Goal: Task Accomplishment & Management: Manage account settings

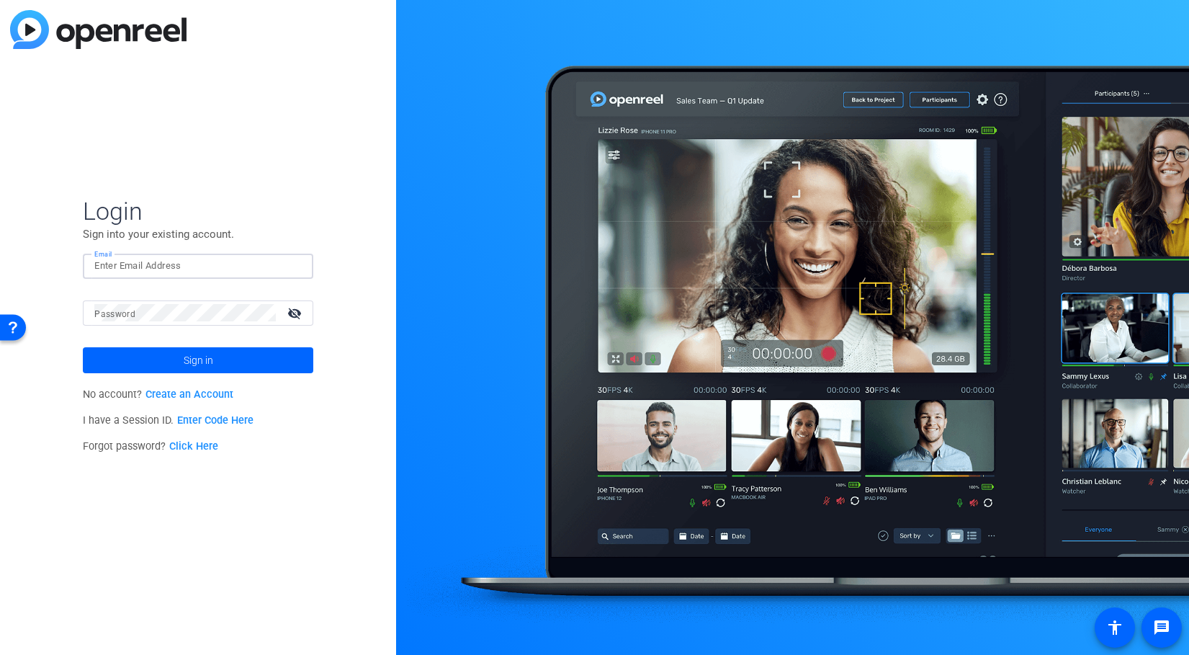
click at [139, 265] on input "Email" at bounding box center [197, 265] width 207 height 17
type input "[PERSON_NAME][EMAIL_ADDRESS][PERSON_NAME][DOMAIN_NAME]"
click at [177, 322] on div at bounding box center [185, 312] width 182 height 25
click at [83, 347] on button "Sign in" at bounding box center [198, 360] width 231 height 26
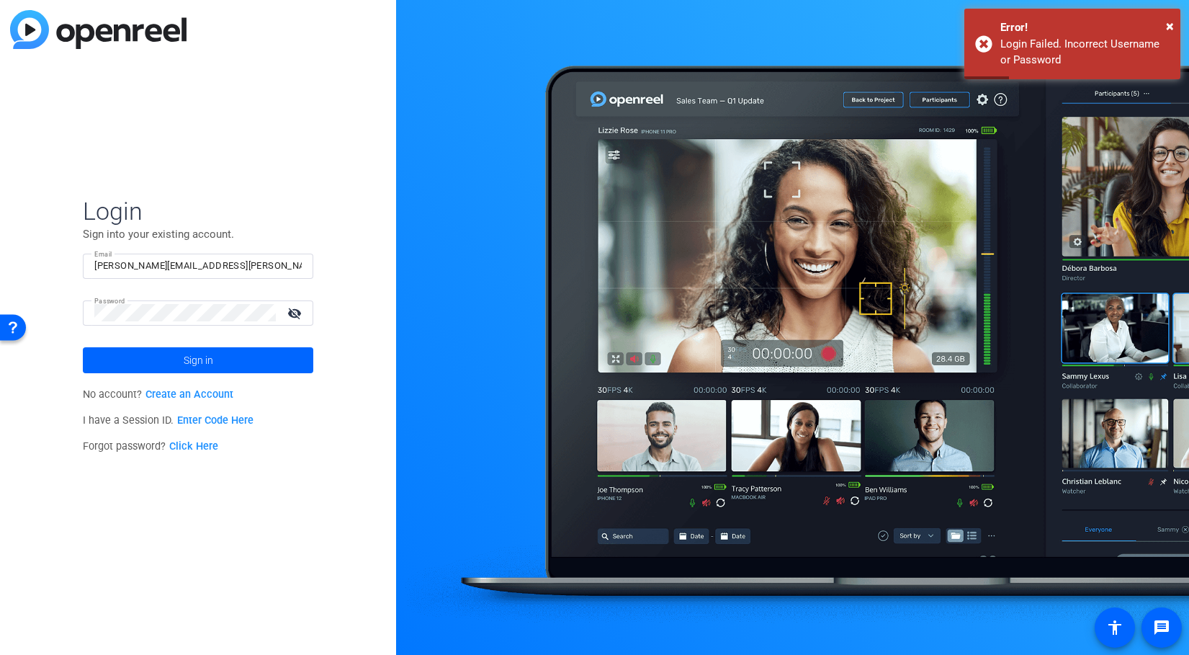
click at [292, 316] on mat-icon "visibility_off" at bounding box center [296, 313] width 35 height 21
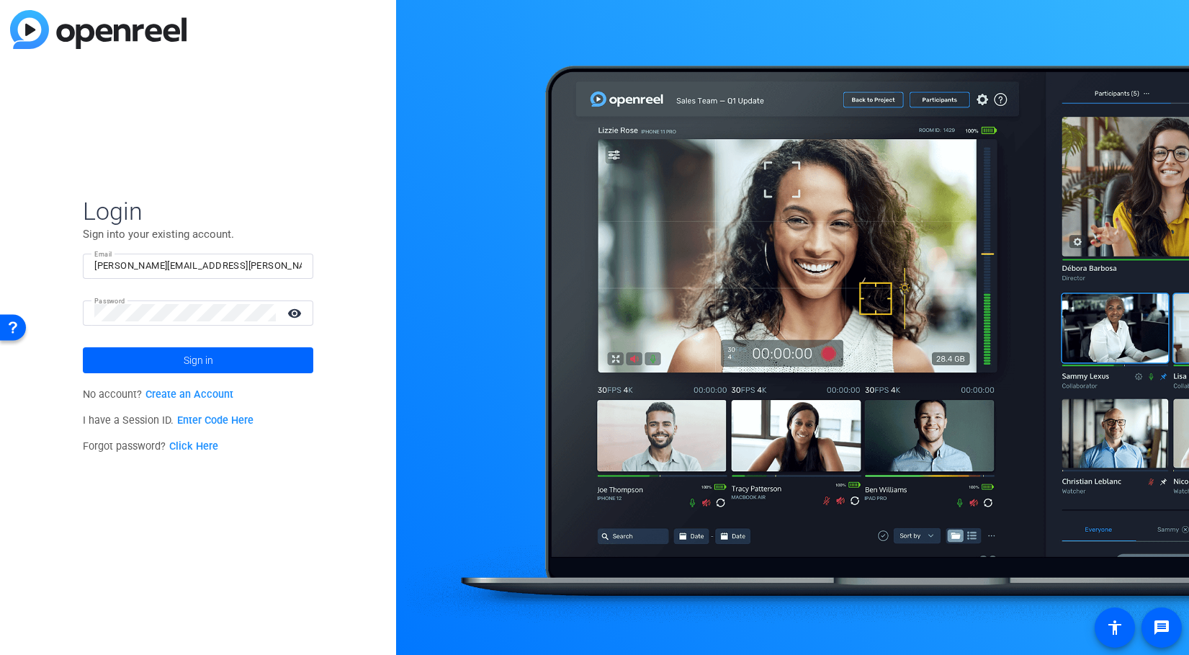
click at [94, 314] on div "Password visibility" at bounding box center [198, 312] width 231 height 25
click at [132, 354] on span at bounding box center [198, 360] width 231 height 35
click at [164, 357] on span at bounding box center [198, 360] width 231 height 35
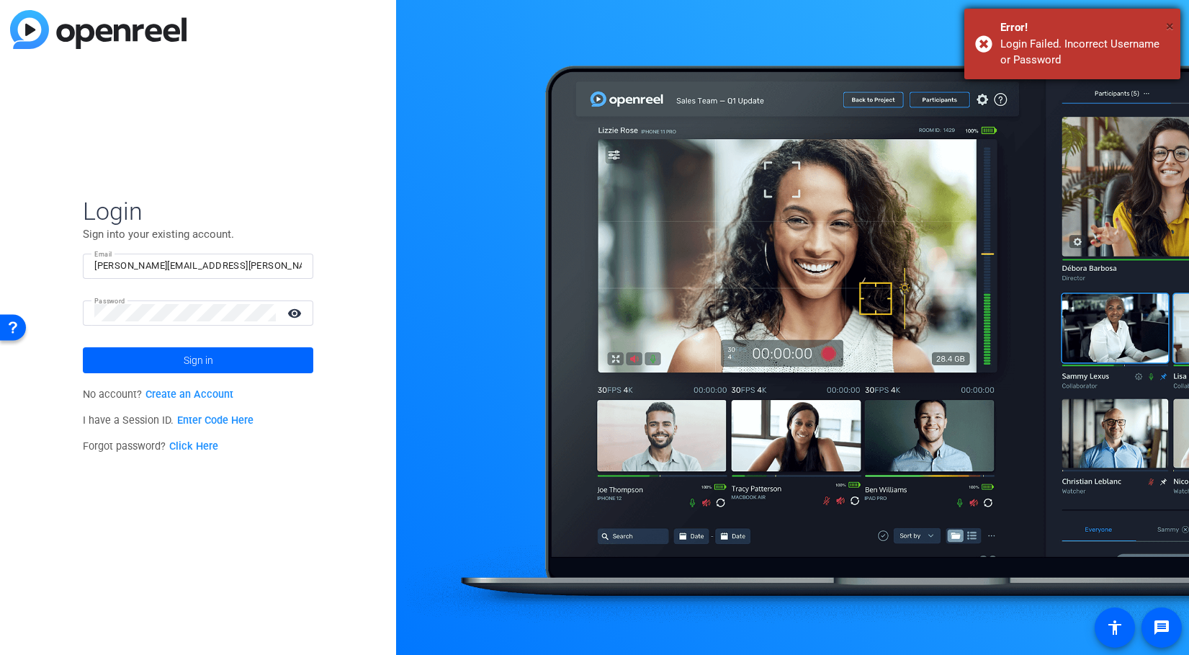
click at [1171, 25] on span "×" at bounding box center [1170, 25] width 8 height 17
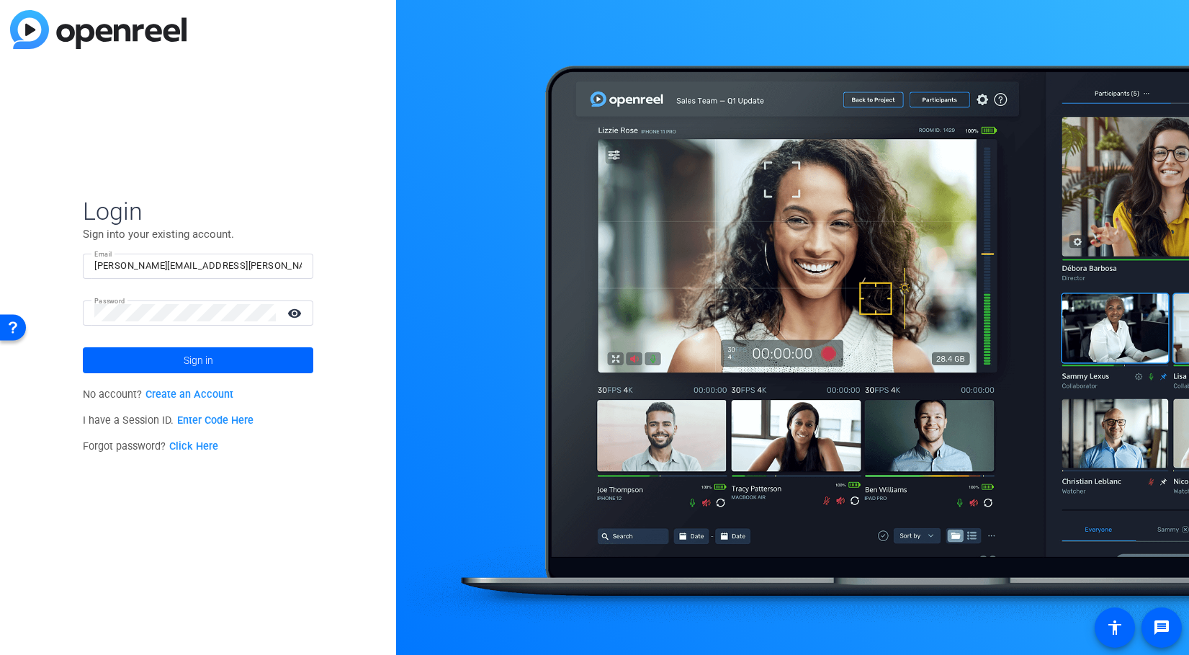
click at [209, 443] on link "Click Here" at bounding box center [193, 446] width 49 height 12
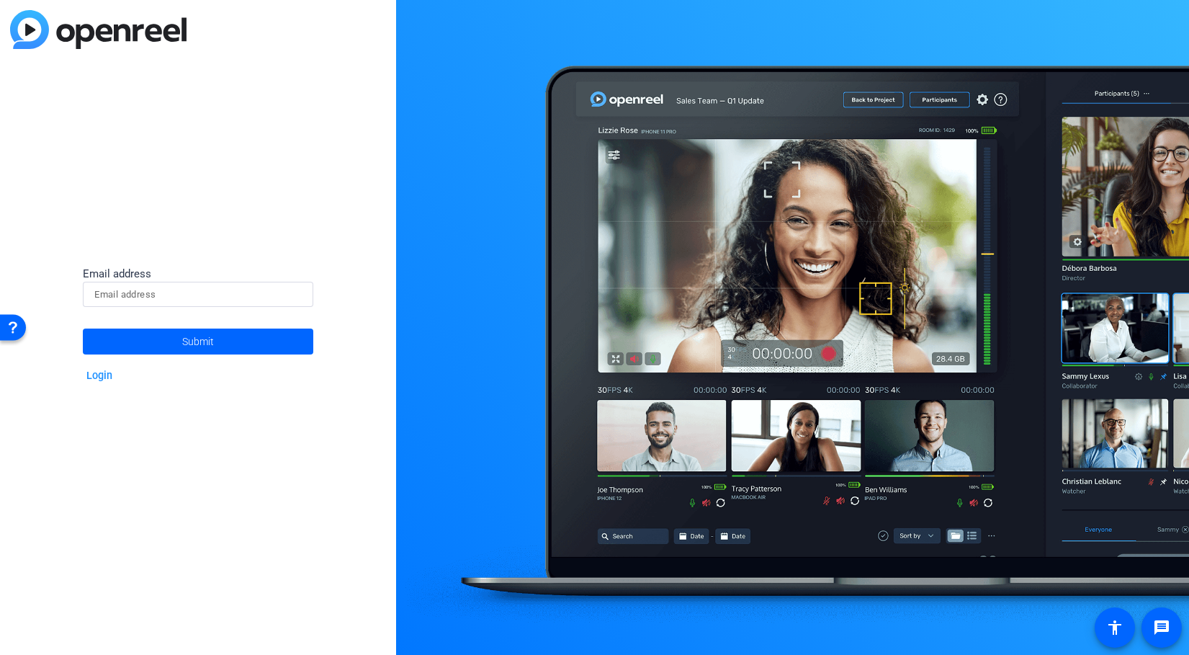
click at [192, 311] on mat-form-field at bounding box center [198, 305] width 231 height 47
click at [191, 294] on input at bounding box center [197, 294] width 207 height 17
type input "[PERSON_NAME][EMAIL_ADDRESS][PERSON_NAME][DOMAIN_NAME]"
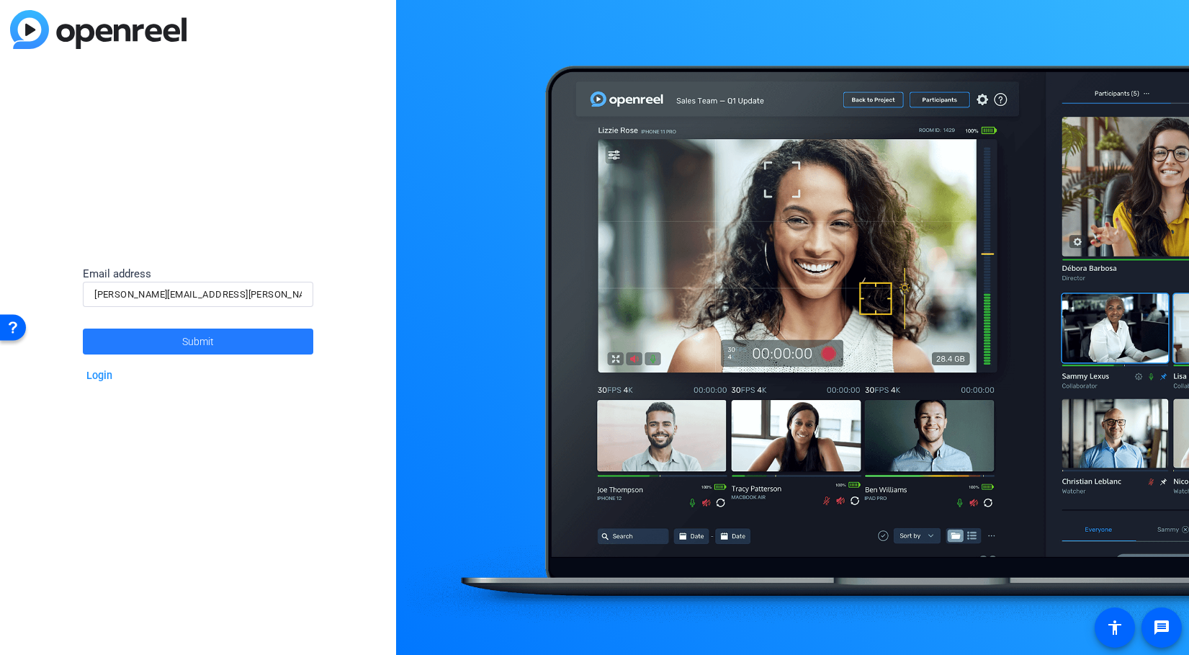
click at [217, 339] on span at bounding box center [198, 341] width 231 height 35
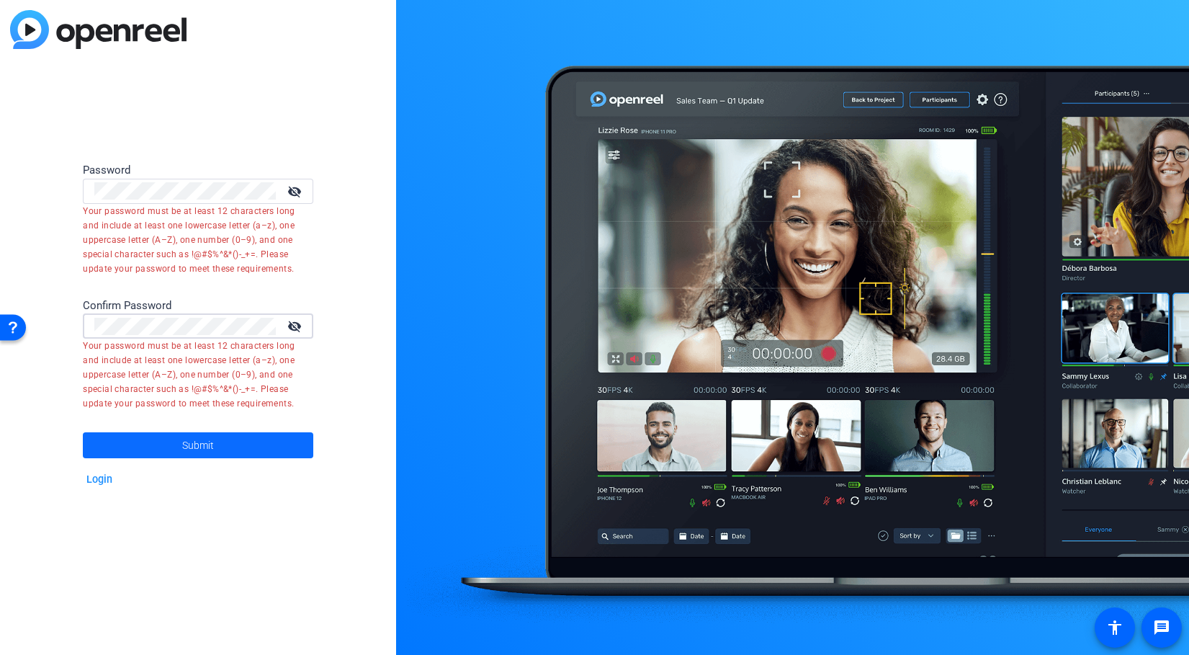
click at [197, 455] on span "Submit" at bounding box center [198, 445] width 32 height 36
click at [292, 189] on mat-icon "visibility_off" at bounding box center [296, 191] width 35 height 21
click at [296, 330] on mat-icon "visibility_off" at bounding box center [296, 326] width 35 height 21
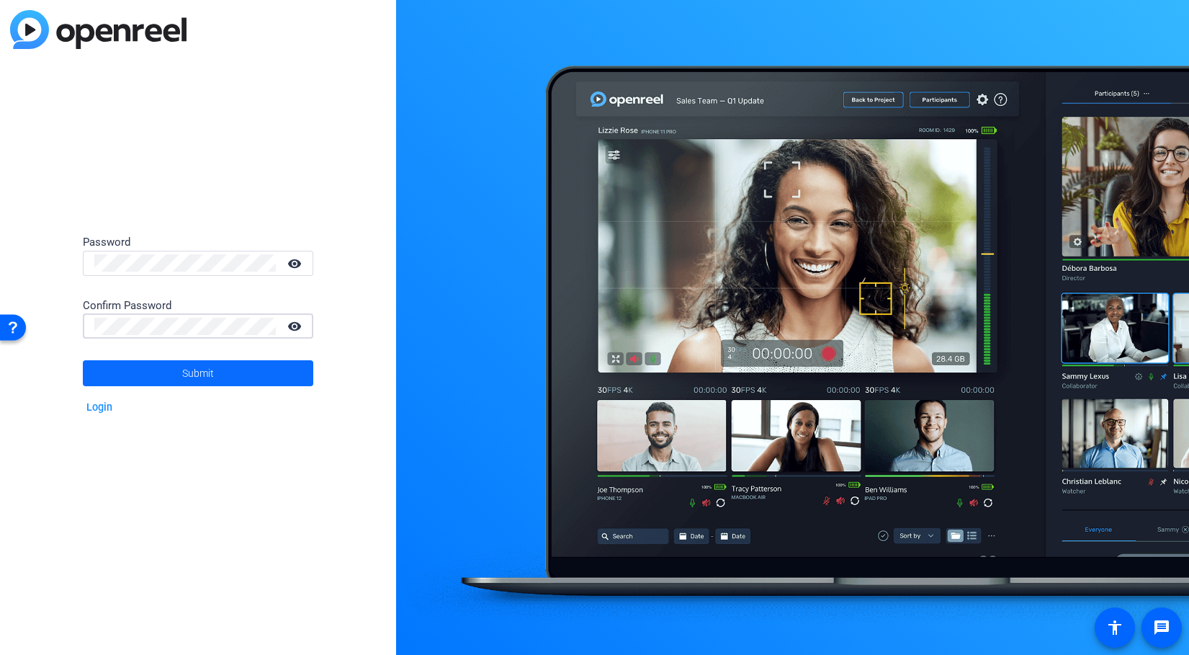
click at [236, 378] on span at bounding box center [198, 373] width 231 height 35
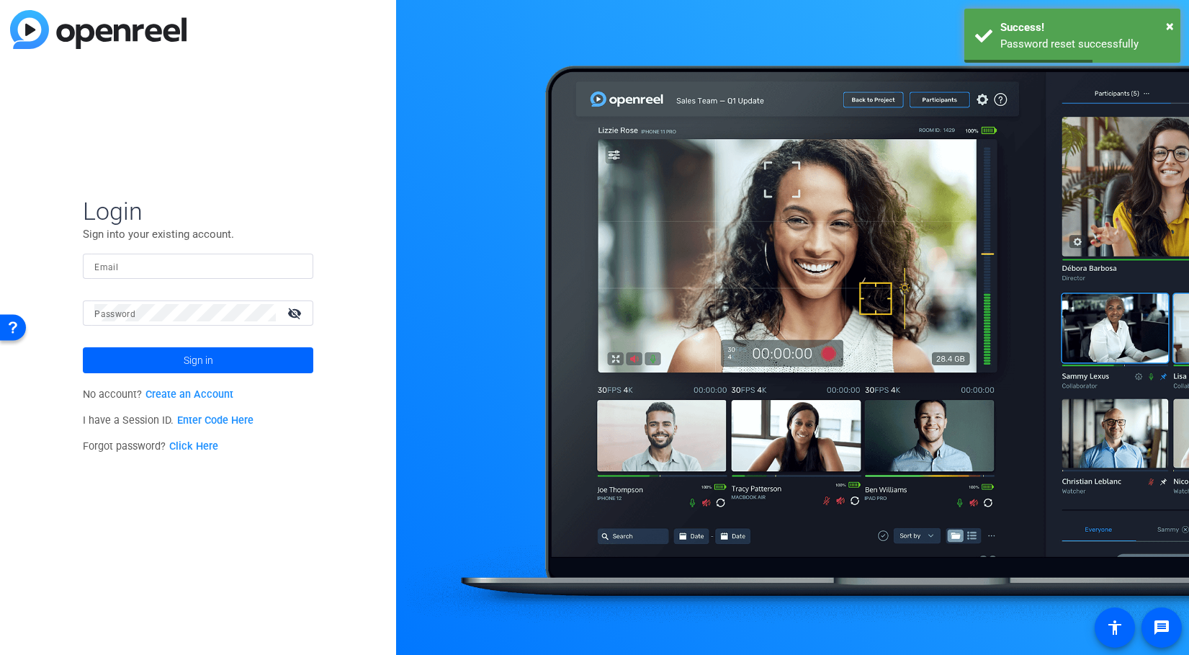
click at [202, 268] on input "Email" at bounding box center [197, 265] width 207 height 17
type input "[PERSON_NAME][EMAIL_ADDRESS][PERSON_NAME][DOMAIN_NAME]"
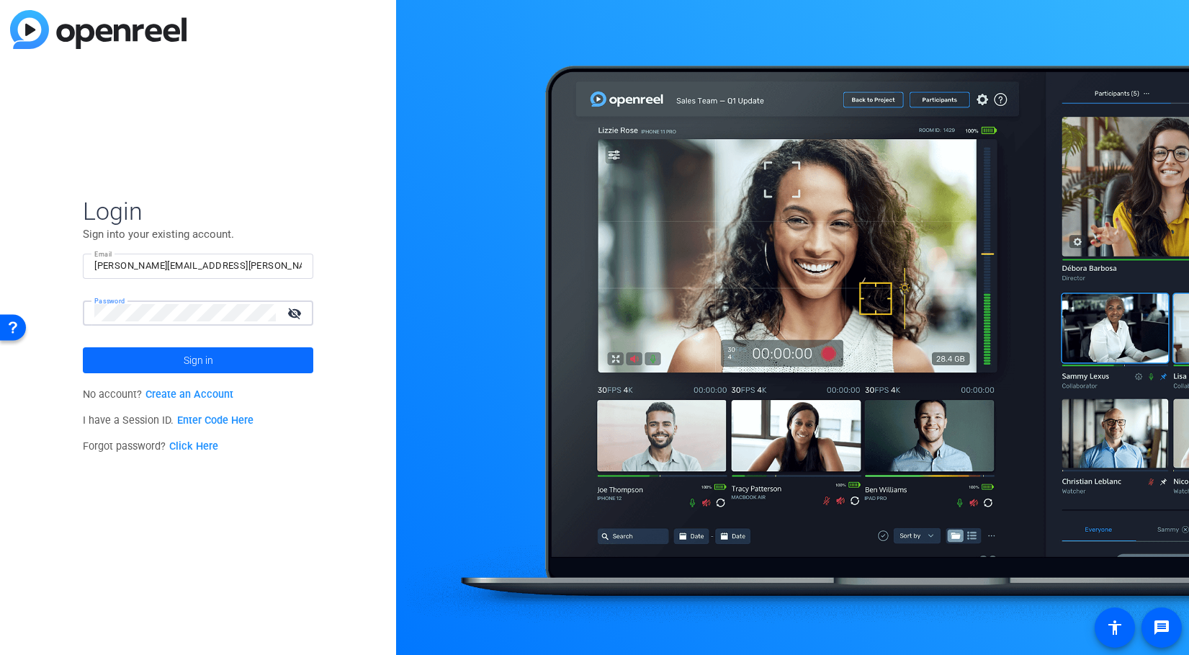
click at [196, 362] on span "Sign in" at bounding box center [199, 360] width 30 height 36
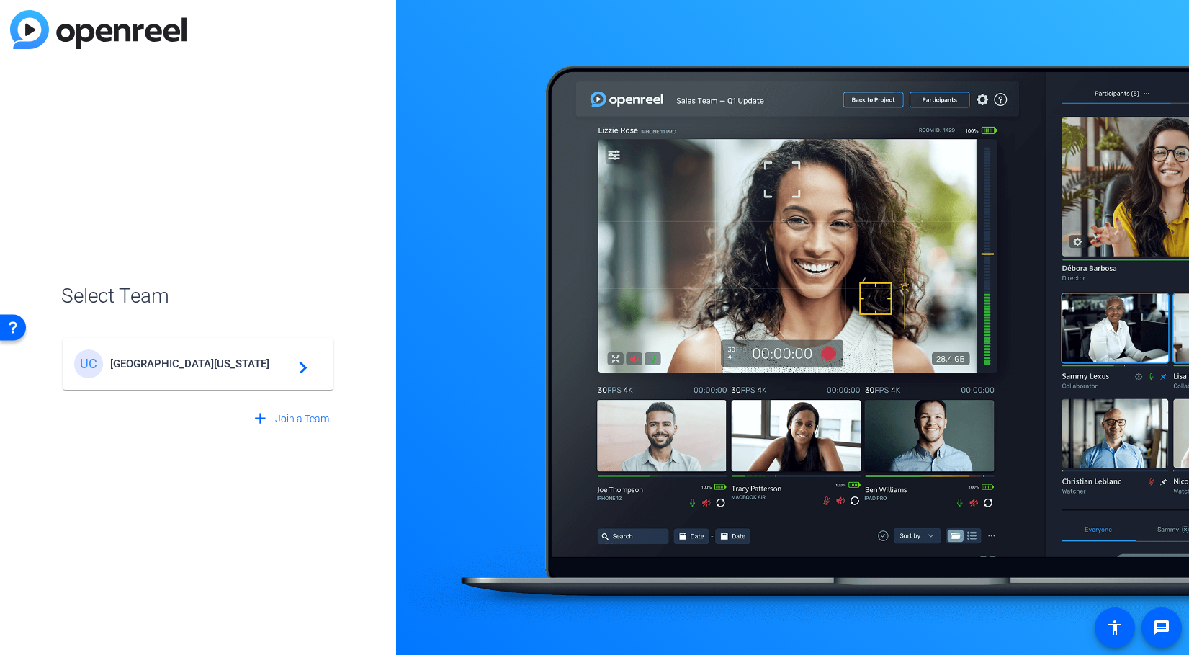
click at [122, 357] on span "[GEOGRAPHIC_DATA][US_STATE]" at bounding box center [200, 363] width 180 height 13
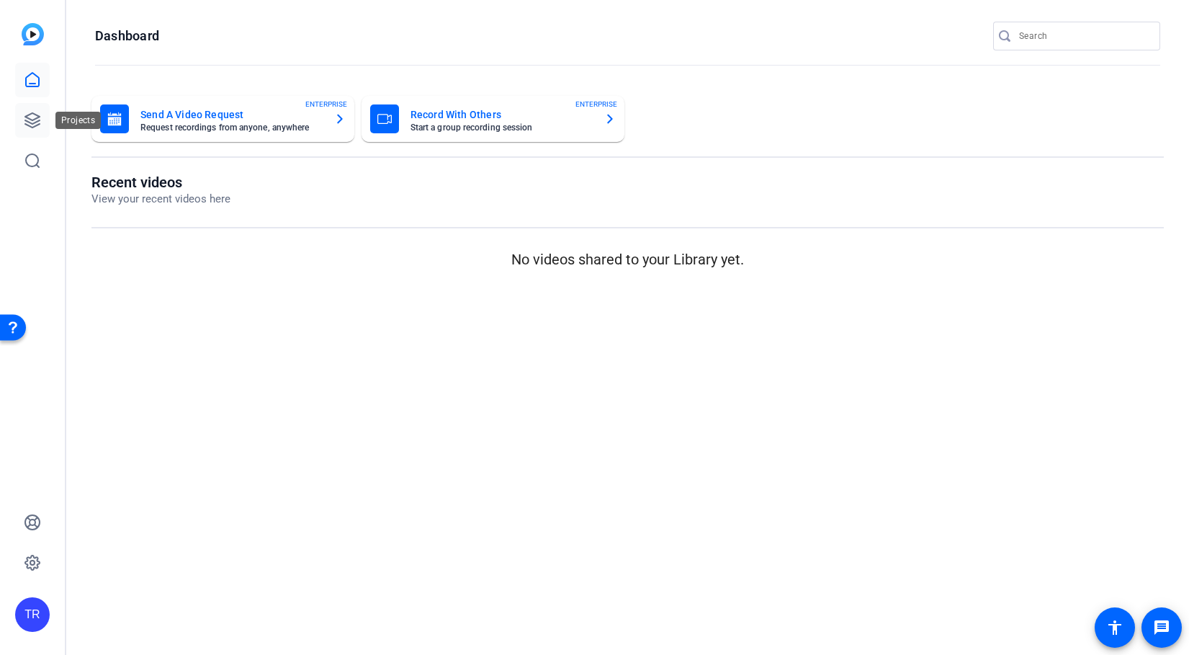
click at [42, 120] on link at bounding box center [32, 120] width 35 height 35
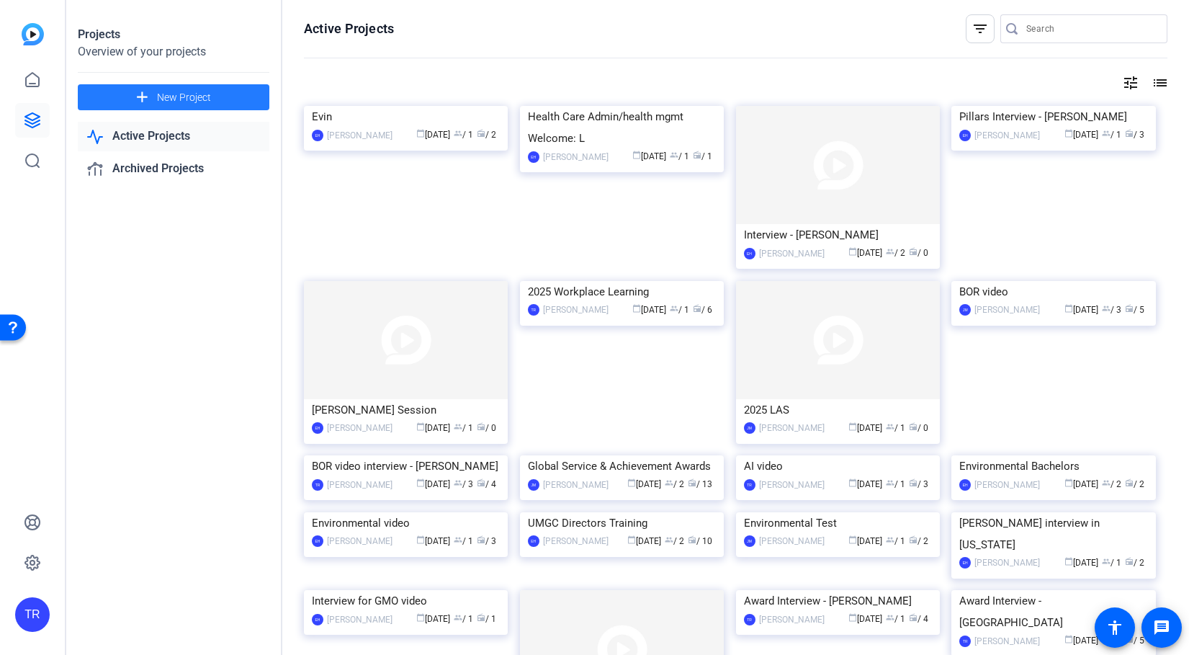
click at [128, 104] on span at bounding box center [174, 97] width 192 height 35
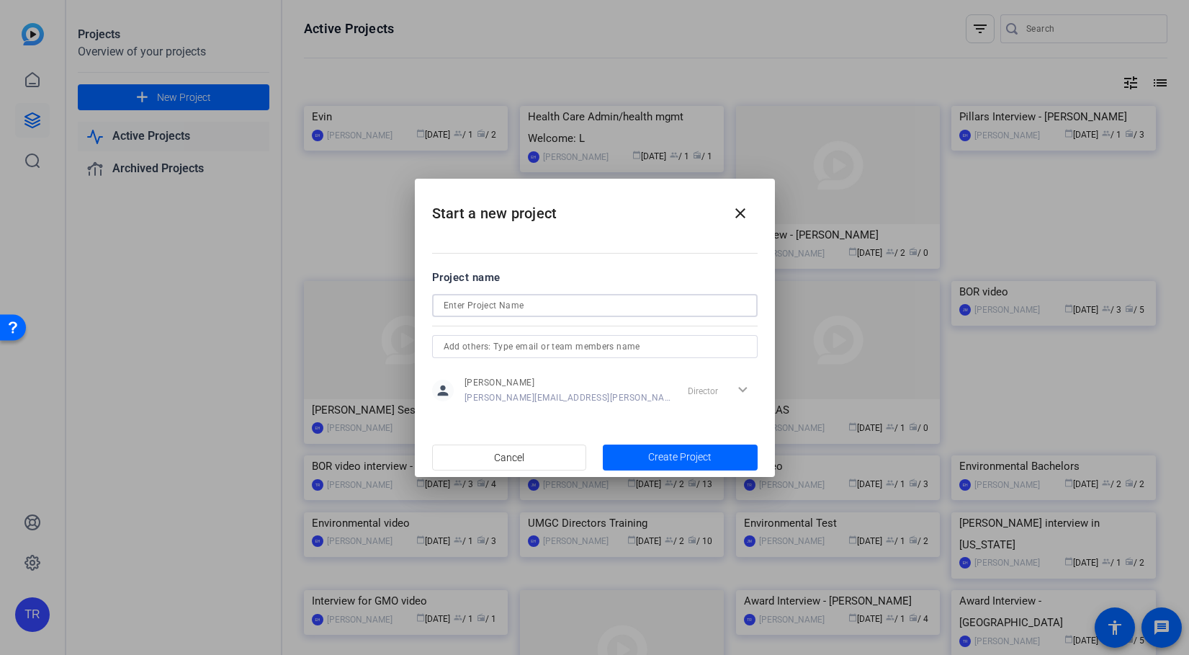
click at [512, 305] on input at bounding box center [595, 305] width 303 height 17
type input "BOR video"
click at [605, 347] on input "text" at bounding box center [595, 346] width 303 height 17
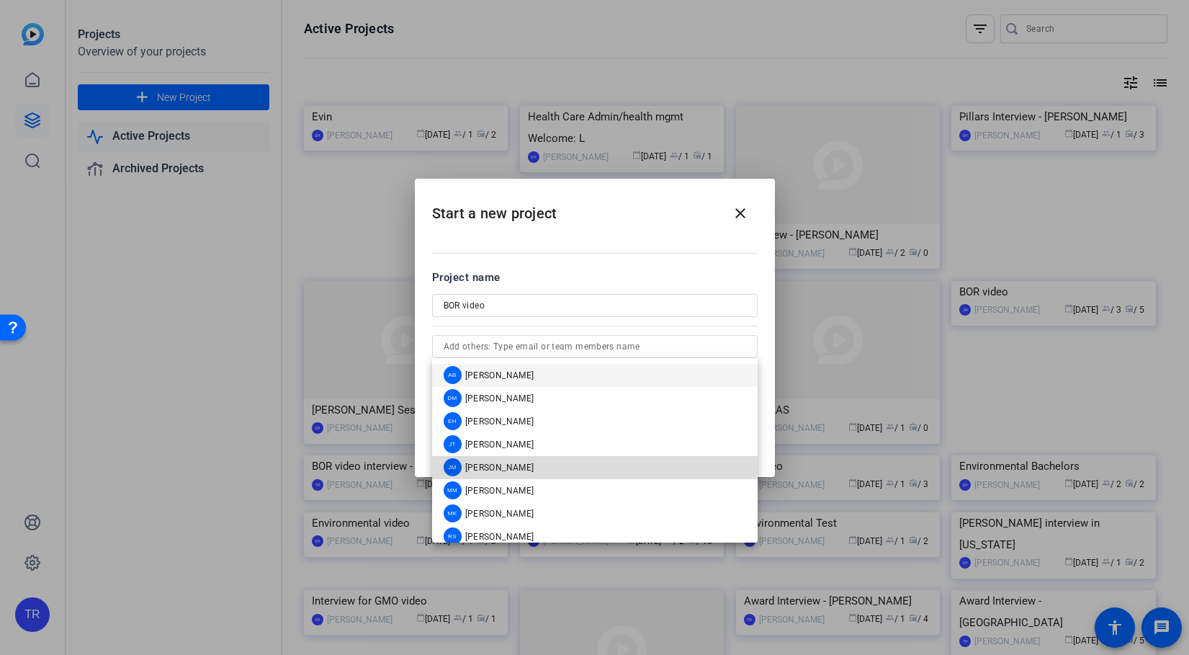
click at [517, 466] on mat-option "[PERSON_NAME]" at bounding box center [595, 467] width 326 height 23
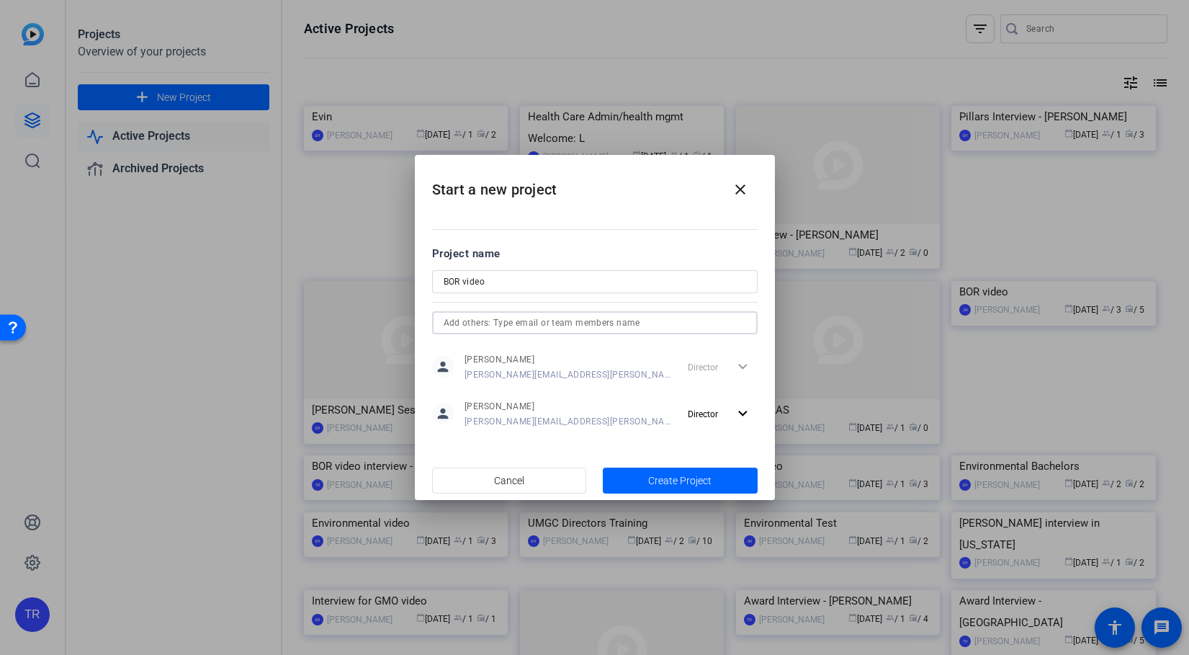
click at [604, 321] on input "text" at bounding box center [595, 322] width 303 height 17
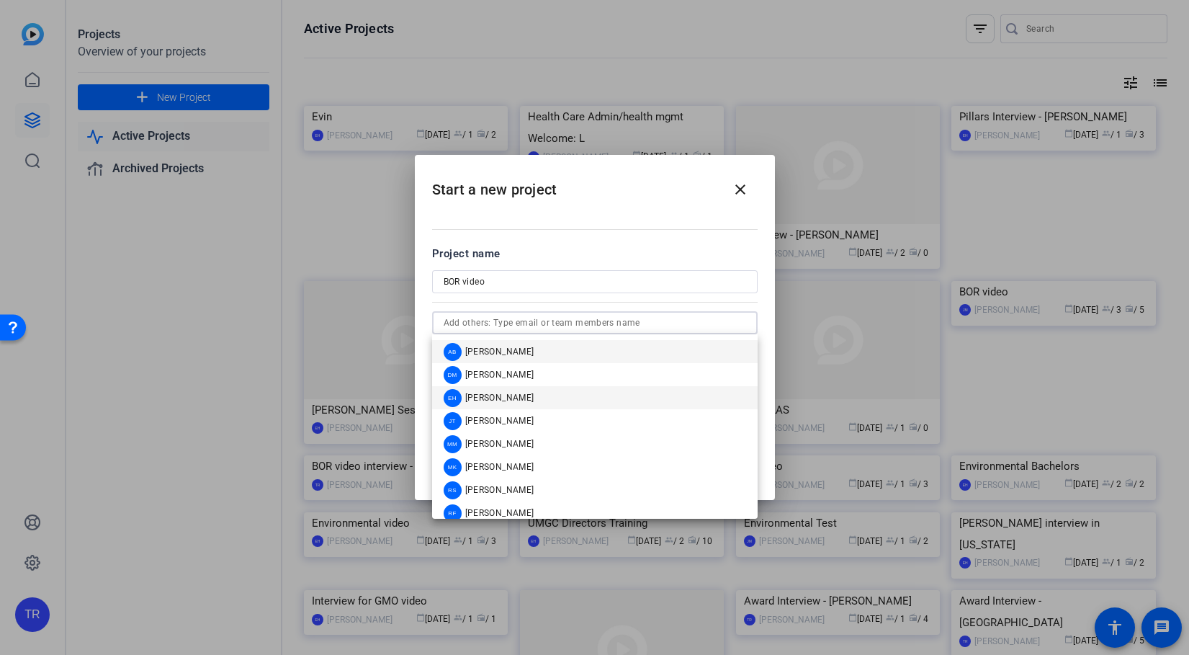
click at [521, 388] on mat-option "EH [PERSON_NAME]" at bounding box center [595, 397] width 326 height 23
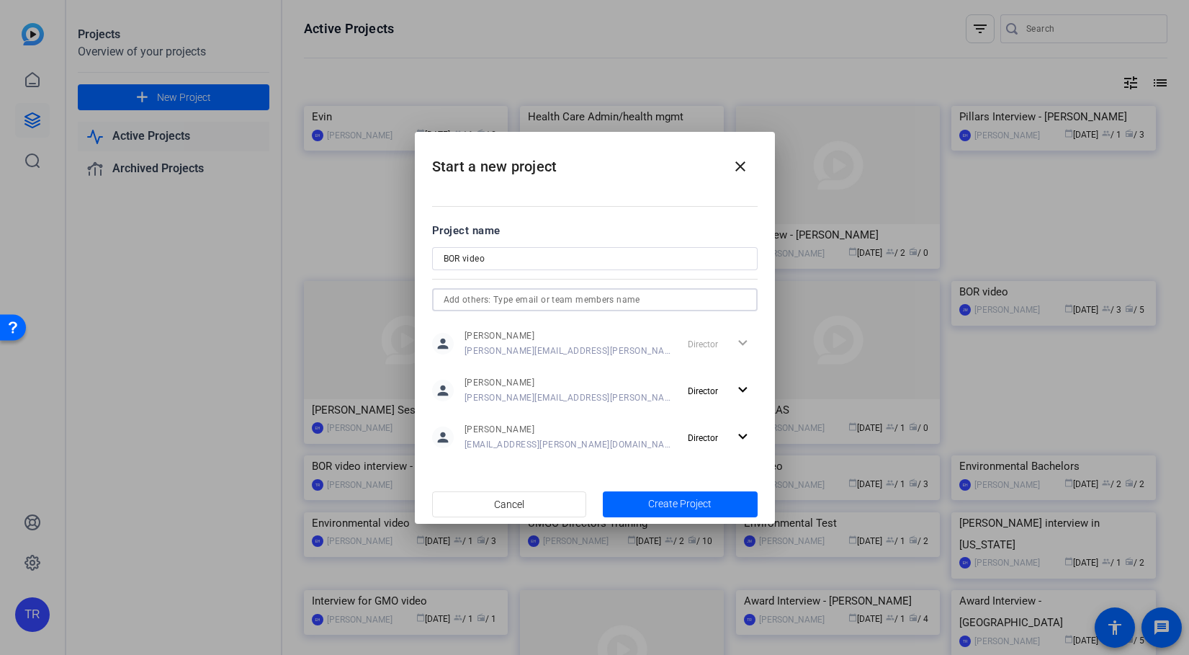
click at [548, 302] on input "text" at bounding box center [595, 299] width 303 height 17
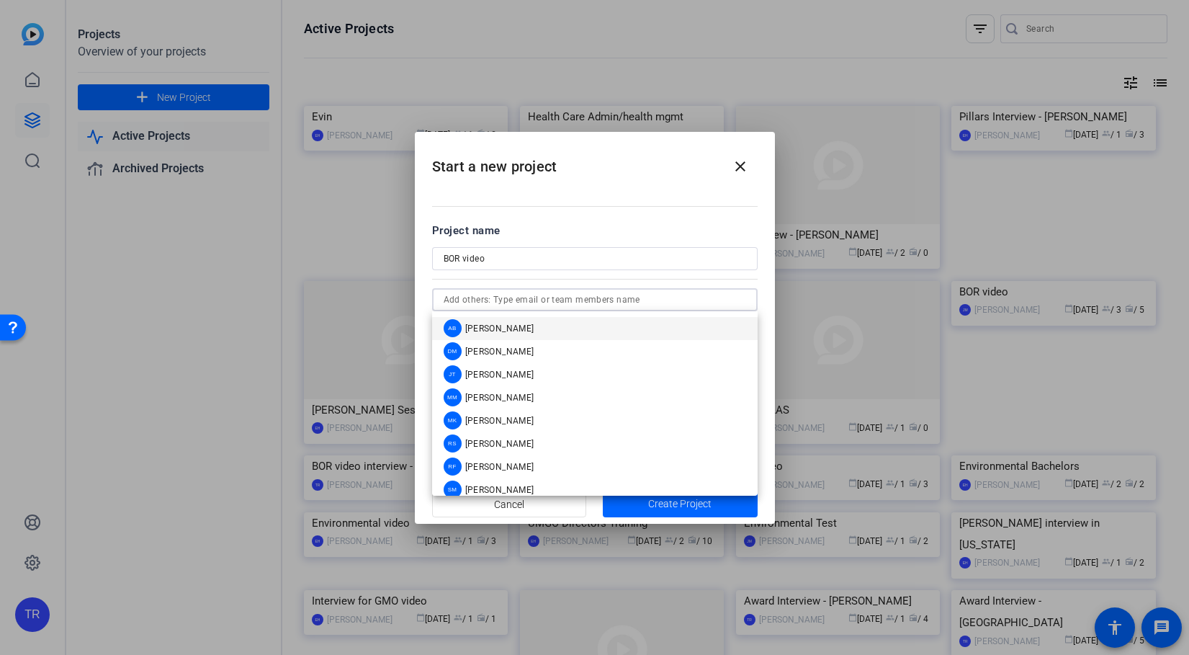
click at [668, 227] on div "Project name" at bounding box center [595, 231] width 326 height 16
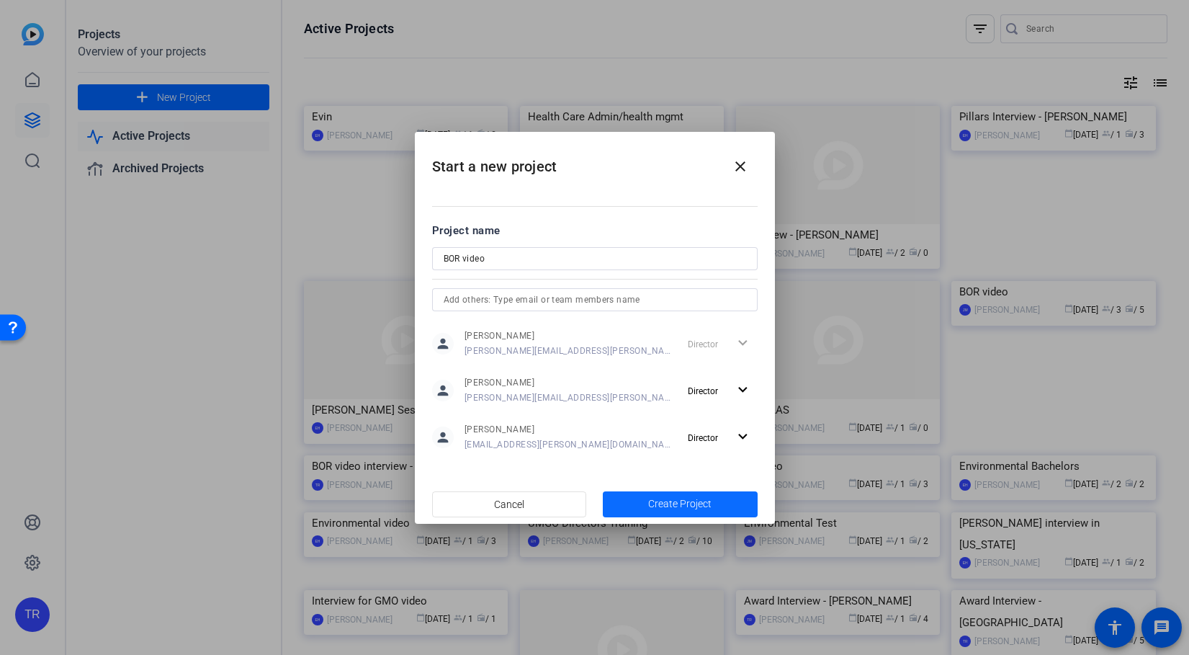
click at [722, 508] on span "button" at bounding box center [680, 504] width 155 height 35
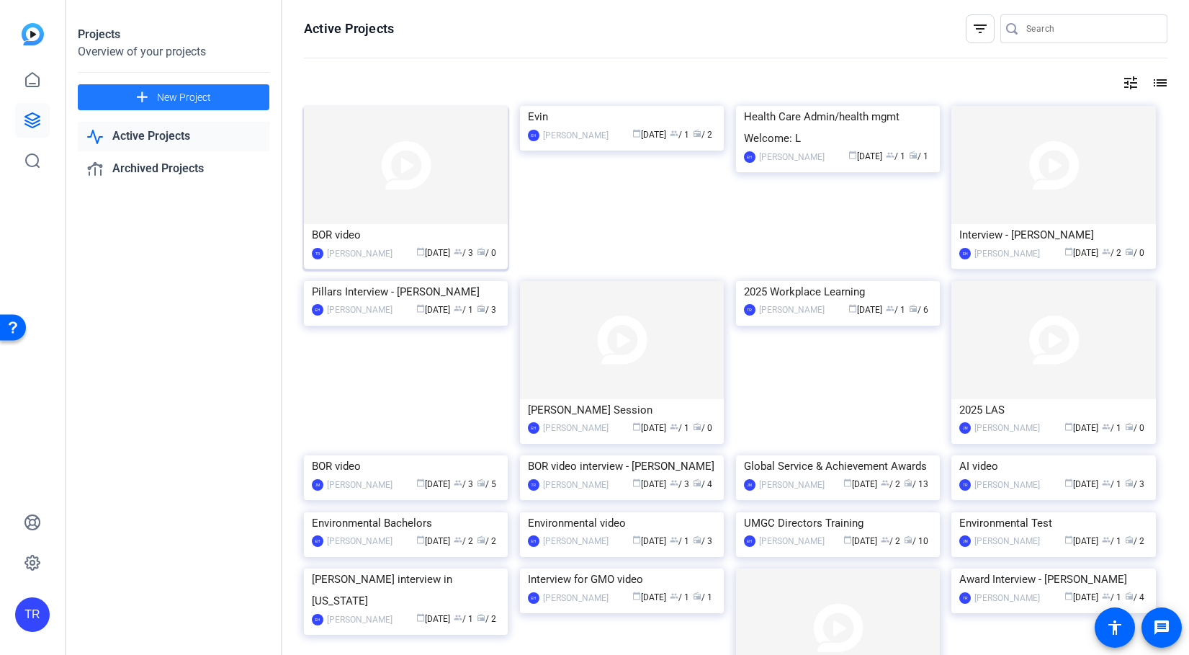
click at [377, 243] on div "BOR video" at bounding box center [406, 235] width 188 height 22
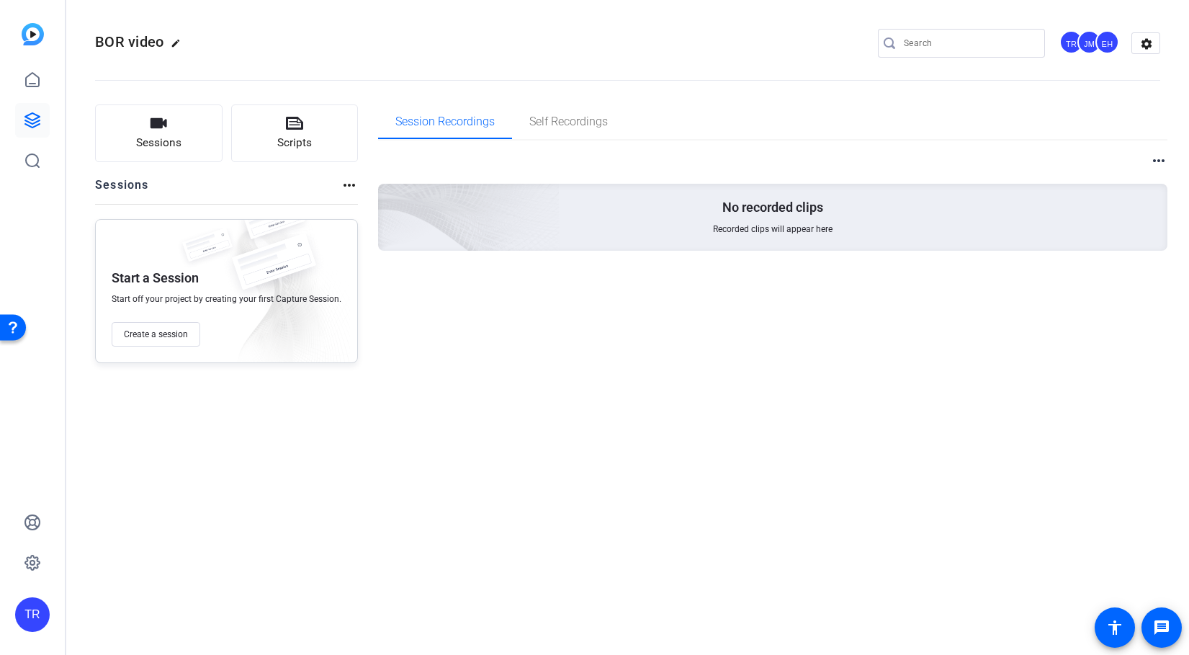
click at [173, 49] on mat-icon "edit" at bounding box center [179, 46] width 17 height 17
click at [185, 53] on div "BOR video" at bounding box center [154, 43] width 94 height 23
click at [184, 43] on input "BOR video" at bounding box center [154, 43] width 94 height 17
type input "BOR video 2025"
click at [228, 45] on span "check_circle" at bounding box center [224, 43] width 17 height 17
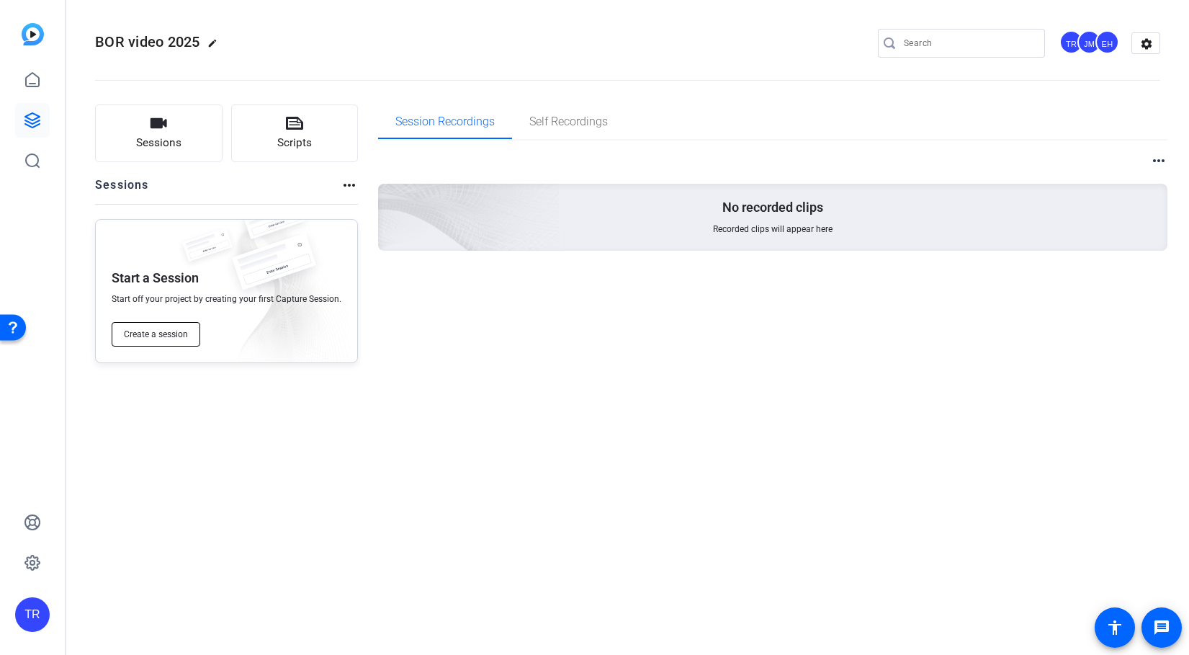
click at [156, 334] on span "Create a session" at bounding box center [156, 335] width 64 height 12
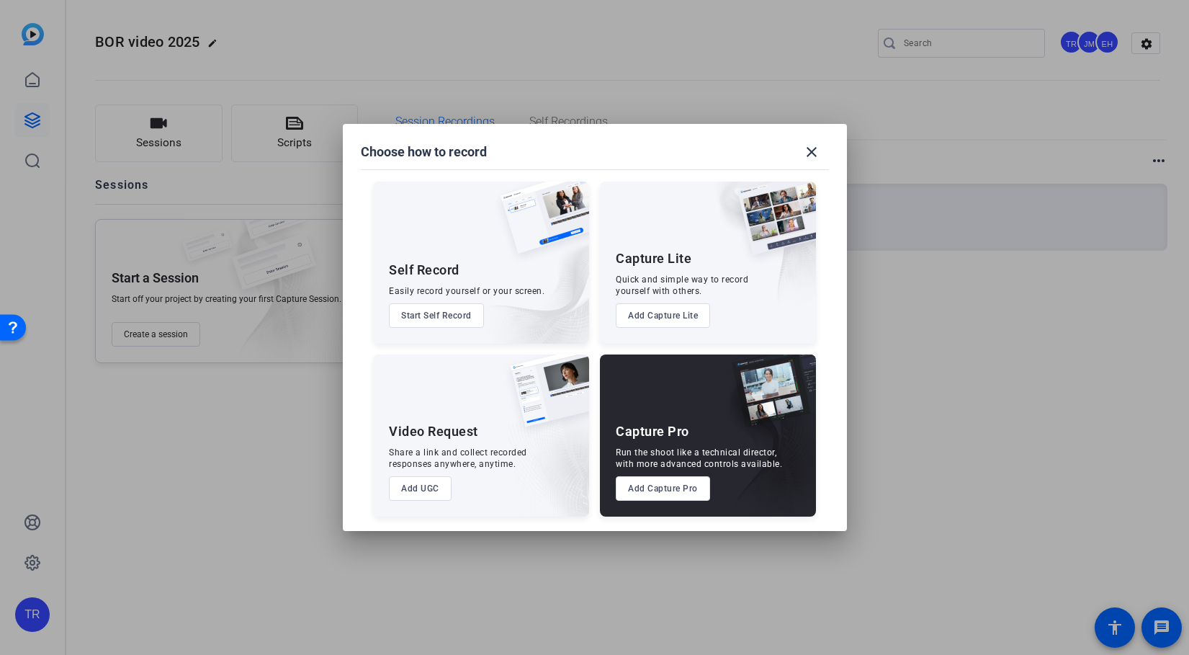
click at [689, 485] on button "Add Capture Pro" at bounding box center [663, 488] width 94 height 24
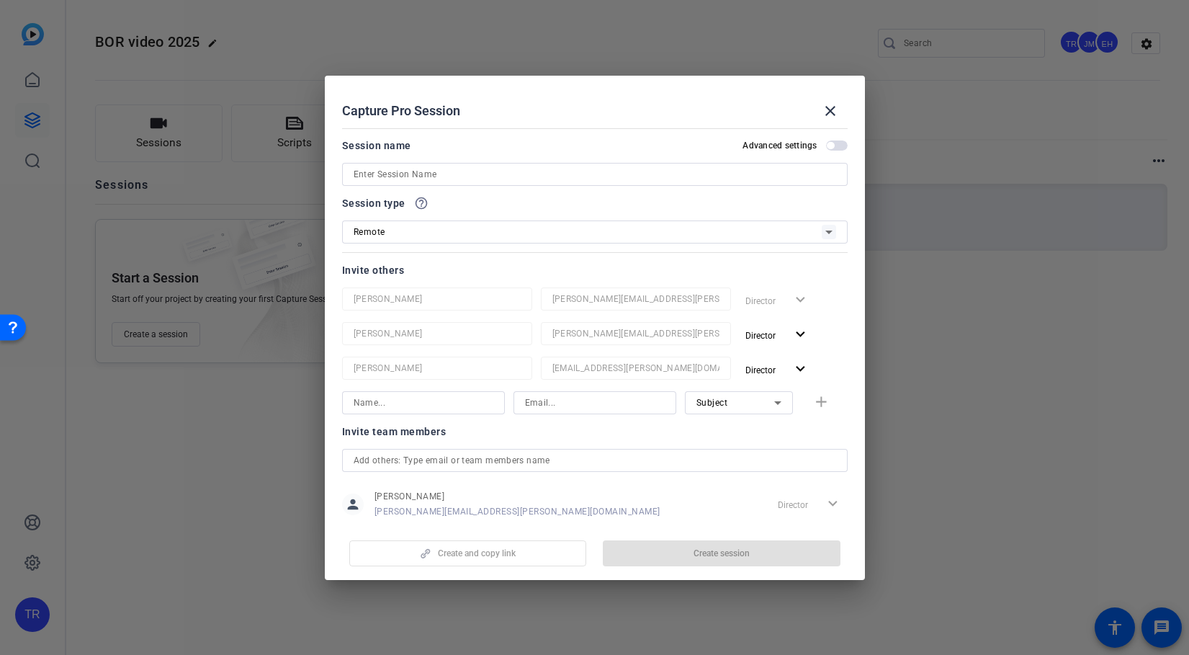
click at [517, 172] on input at bounding box center [595, 174] width 483 height 17
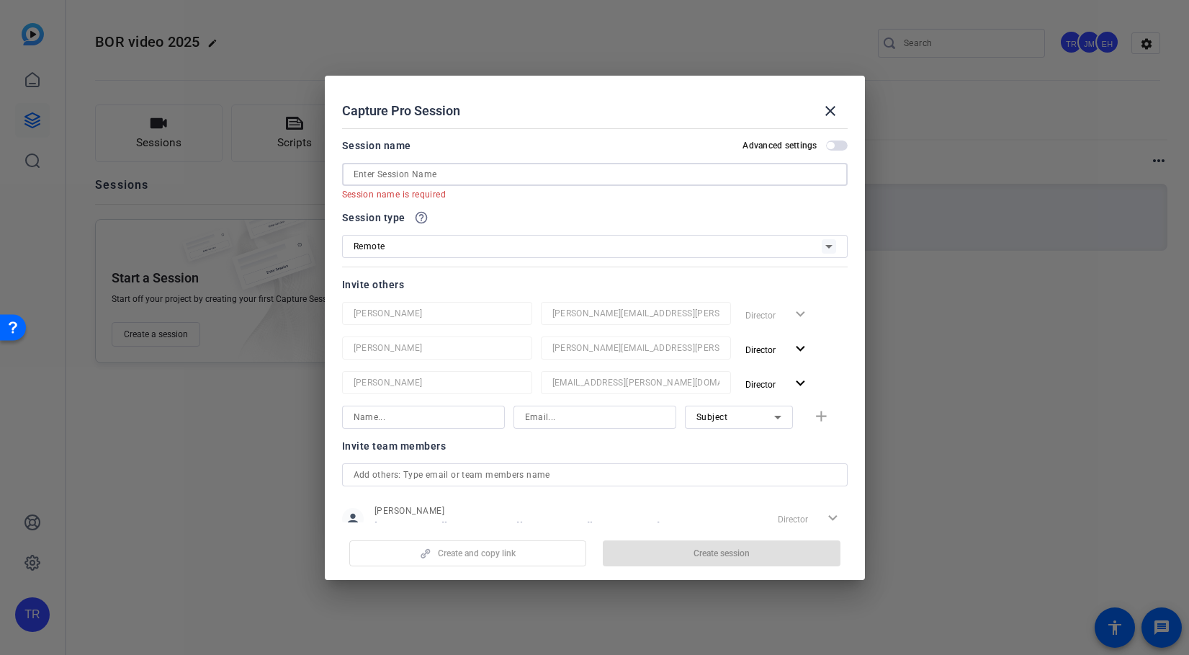
paste input "[PERSON_NAME]"
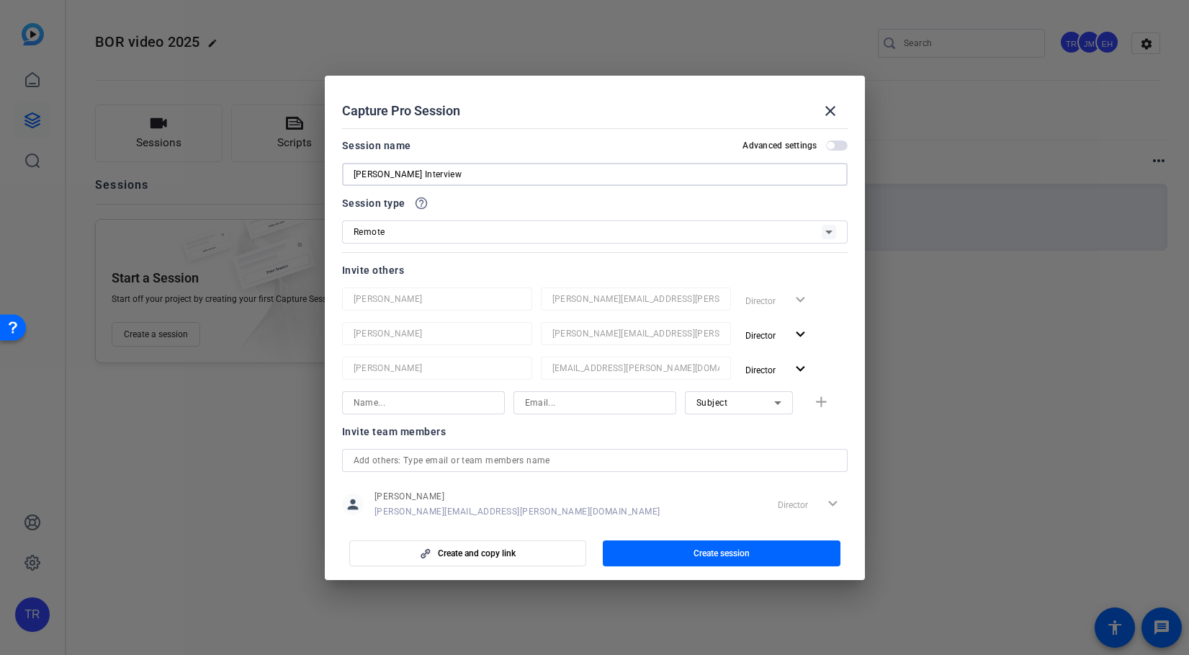
type input "[PERSON_NAME] Interview"
click at [466, 404] on input at bounding box center [424, 402] width 140 height 17
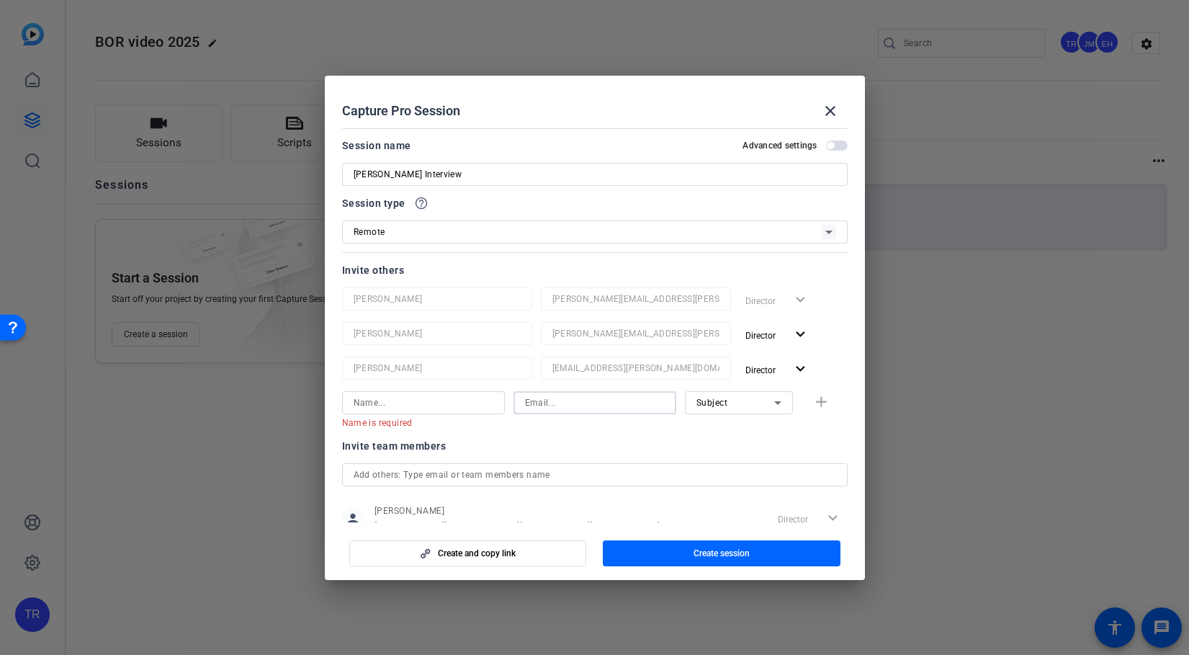
click at [557, 409] on input at bounding box center [595, 402] width 140 height 17
paste input "[PERSON_NAME][EMAIL_ADDRESS][PERSON_NAME][DOMAIN_NAME]"
type input "[PERSON_NAME][EMAIL_ADDRESS][PERSON_NAME][DOMAIN_NAME]"
click at [473, 403] on input at bounding box center [424, 402] width 140 height 17
drag, startPoint x: 425, startPoint y: 174, endPoint x: 334, endPoint y: 174, distance: 90.8
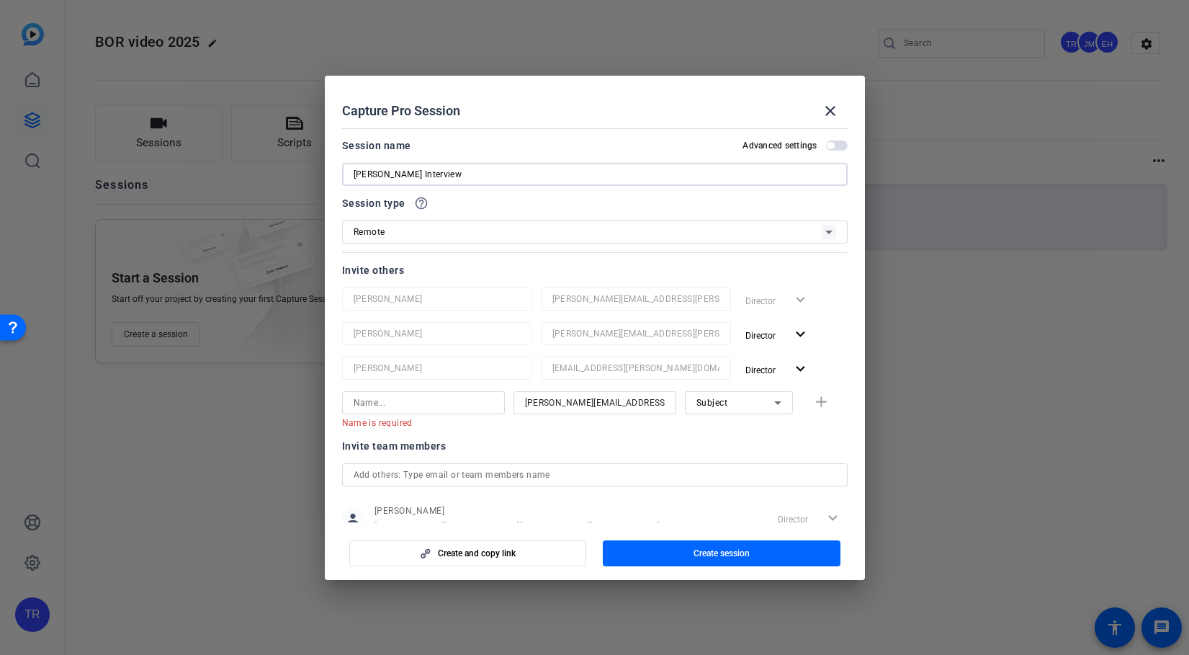
click at [334, 174] on mat-dialog-content "Session name Advanced settings [PERSON_NAME] Interview Session type help_outlin…" at bounding box center [595, 322] width 540 height 400
click at [400, 406] on input at bounding box center [424, 402] width 140 height 17
paste input "[PERSON_NAME]"
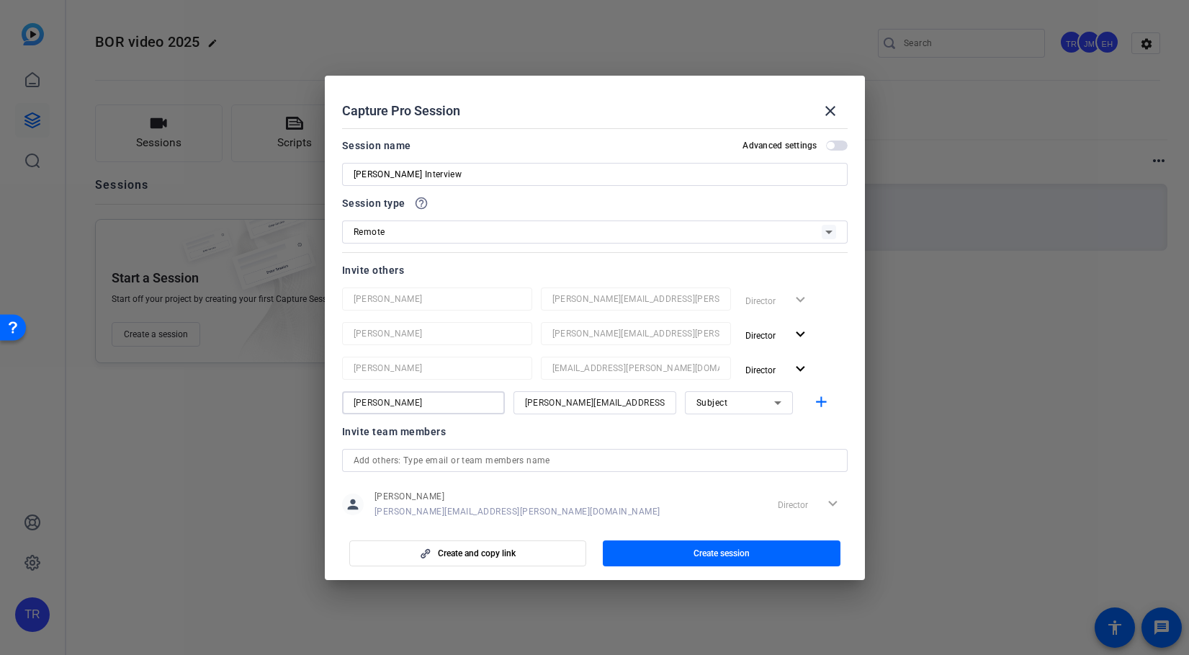
type input "[PERSON_NAME]"
click at [559, 431] on div "Invite team members" at bounding box center [595, 431] width 506 height 17
click at [682, 548] on span "button" at bounding box center [722, 553] width 238 height 35
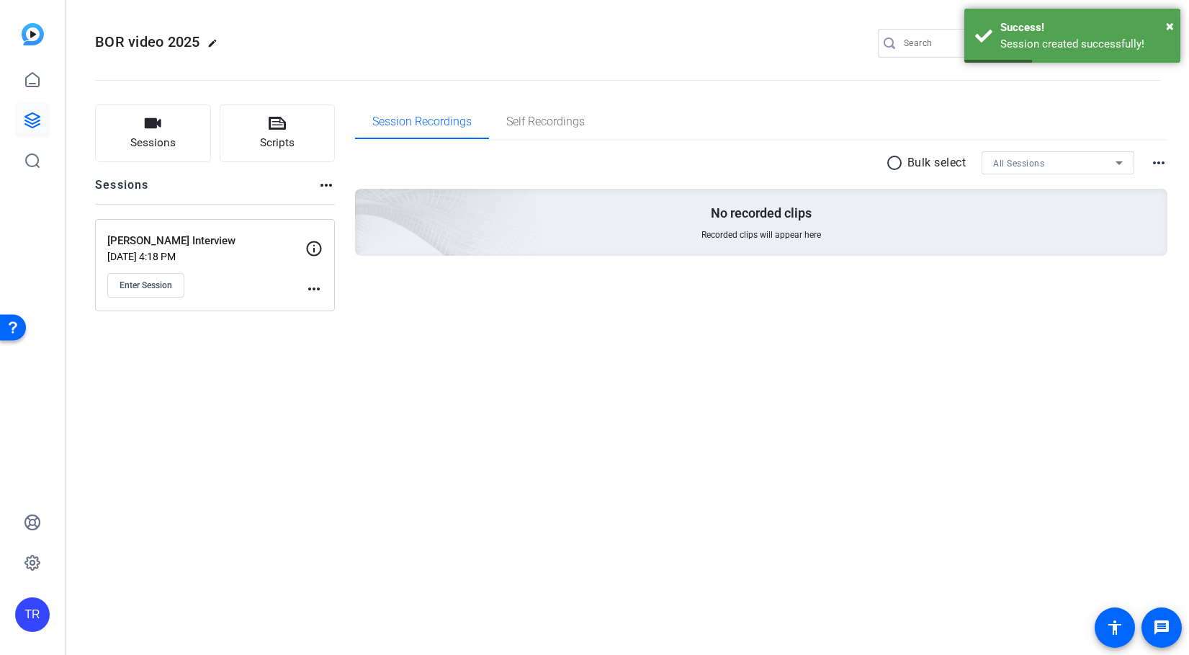
click at [321, 293] on mat-icon "more_horiz" at bounding box center [313, 288] width 17 height 17
click at [218, 350] on div at bounding box center [594, 327] width 1189 height 655
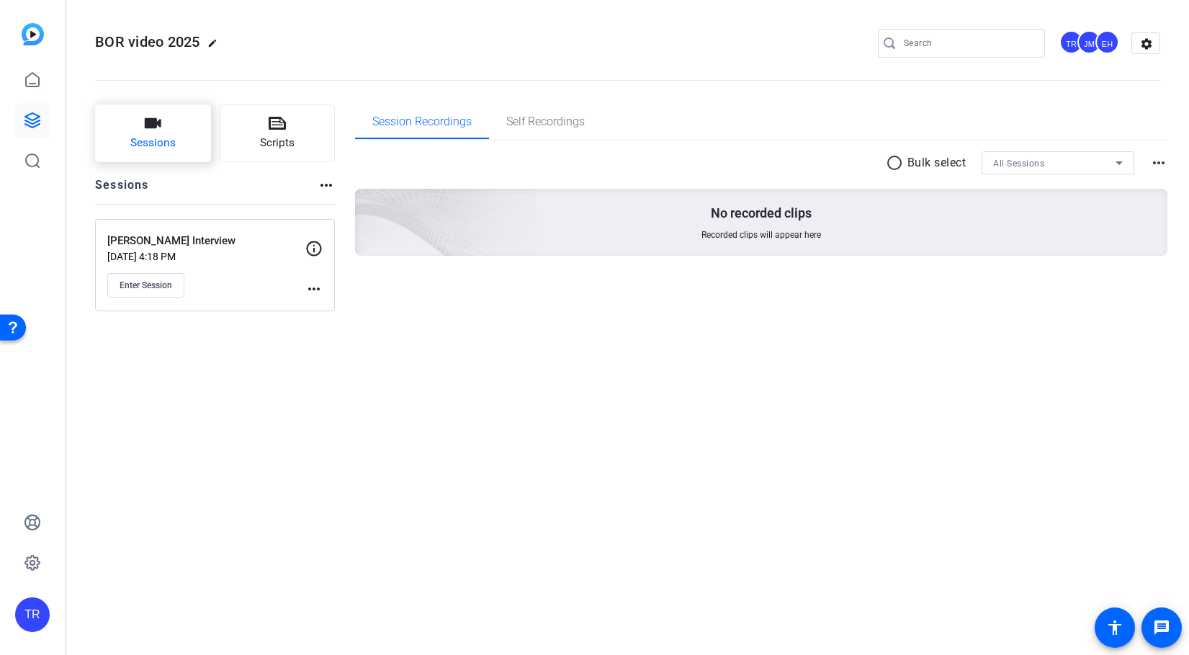
click at [148, 145] on span "Sessions" at bounding box center [152, 143] width 45 height 17
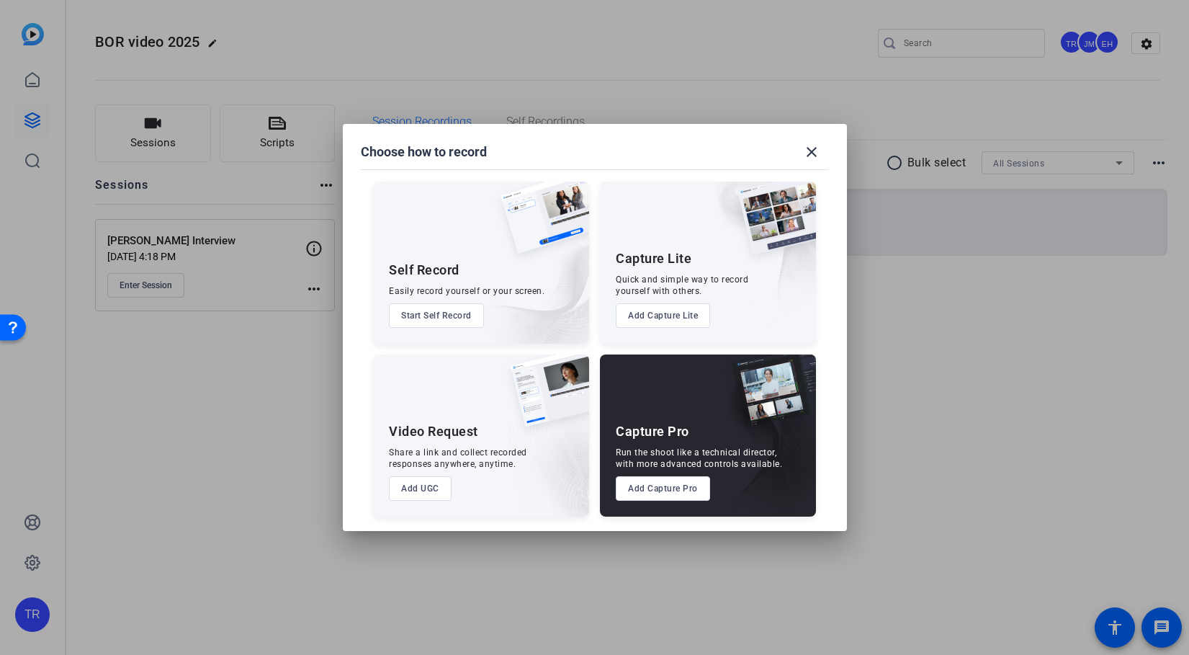
click at [653, 491] on button "Add Capture Pro" at bounding box center [663, 488] width 94 height 24
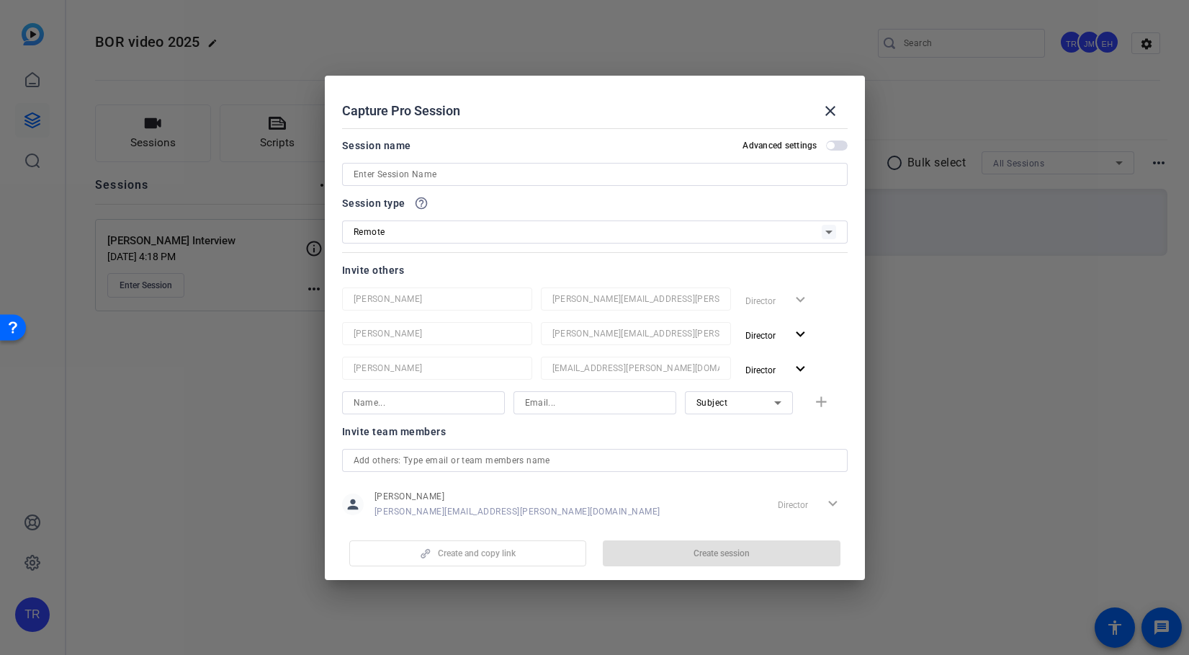
click at [759, 177] on input at bounding box center [595, 174] width 483 height 17
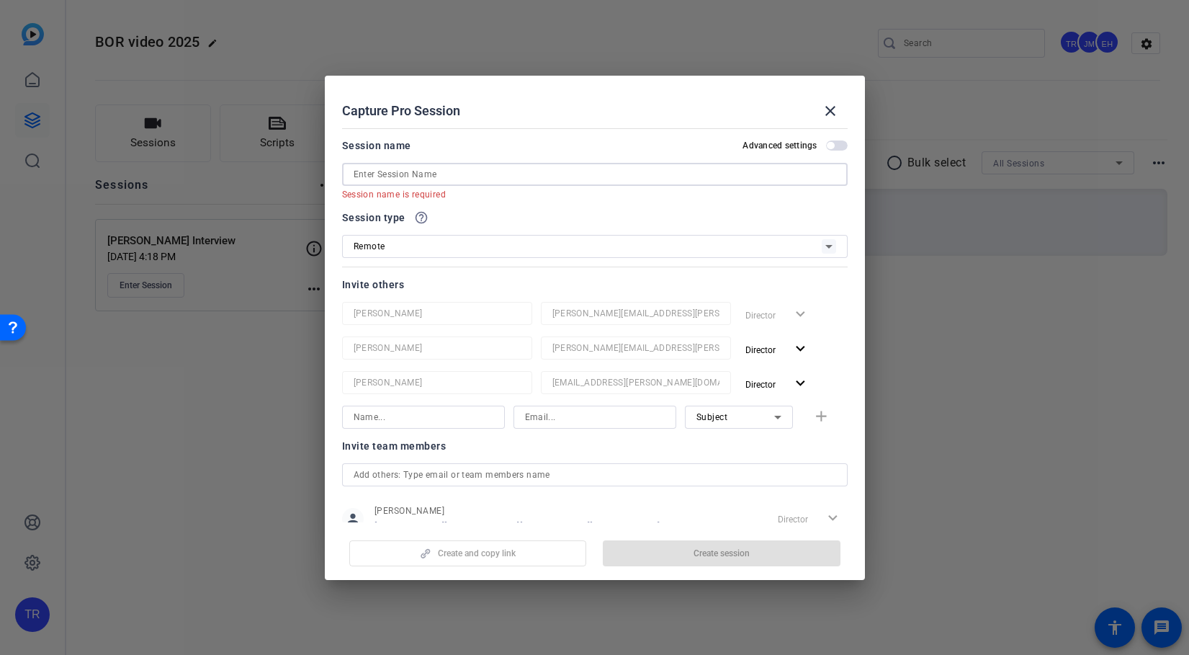
click at [570, 172] on input at bounding box center [595, 174] width 483 height 17
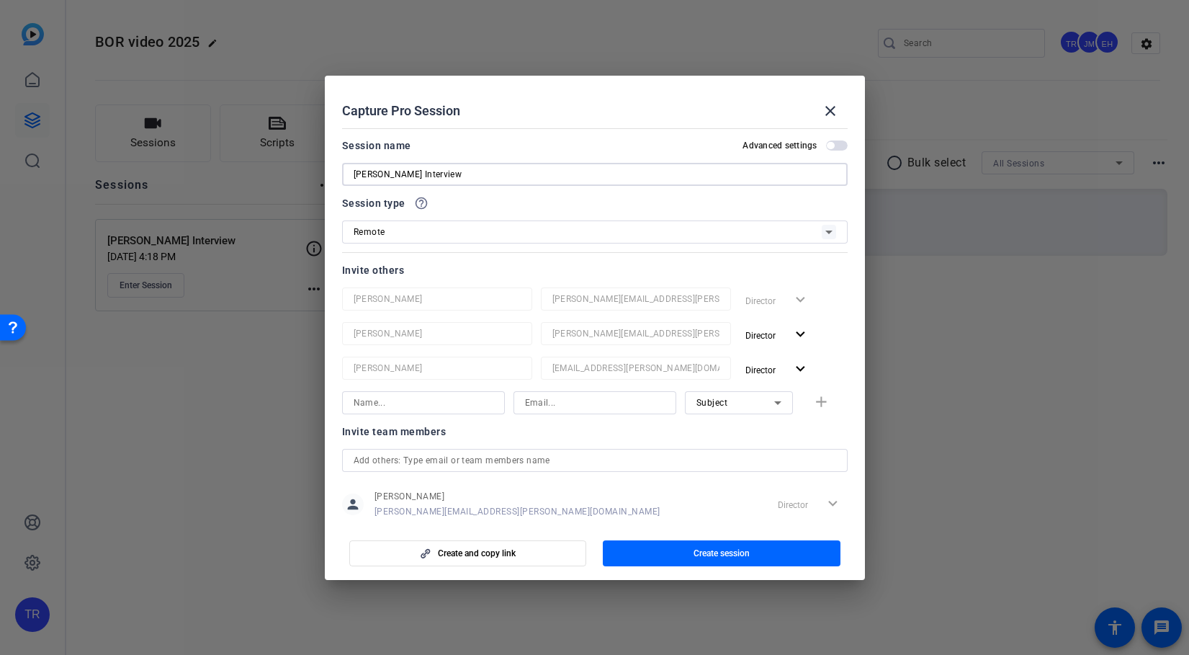
type input "[PERSON_NAME] Interview"
click at [545, 403] on input at bounding box center [595, 402] width 140 height 17
paste input "[PERSON_NAME][EMAIL_ADDRESS][DOMAIN_NAME]"
type input "[PERSON_NAME][EMAIL_ADDRESS][DOMAIN_NAME]"
click at [450, 408] on input at bounding box center [424, 402] width 140 height 17
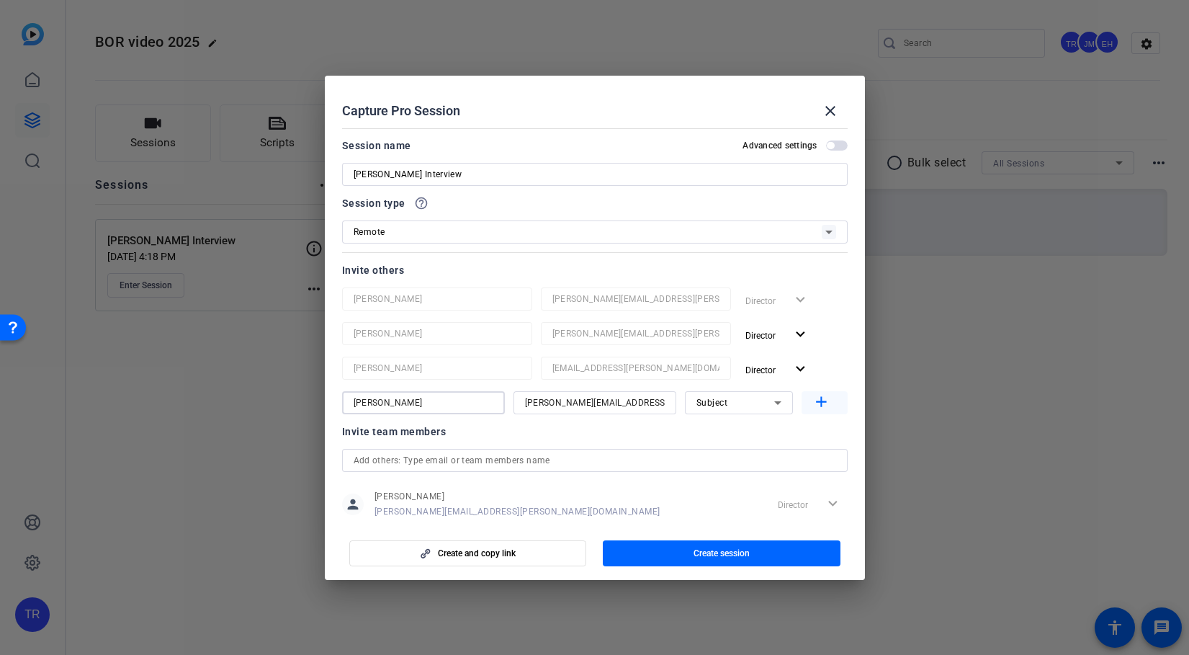
type input "[PERSON_NAME]"
click at [831, 403] on span "button" at bounding box center [825, 402] width 46 height 35
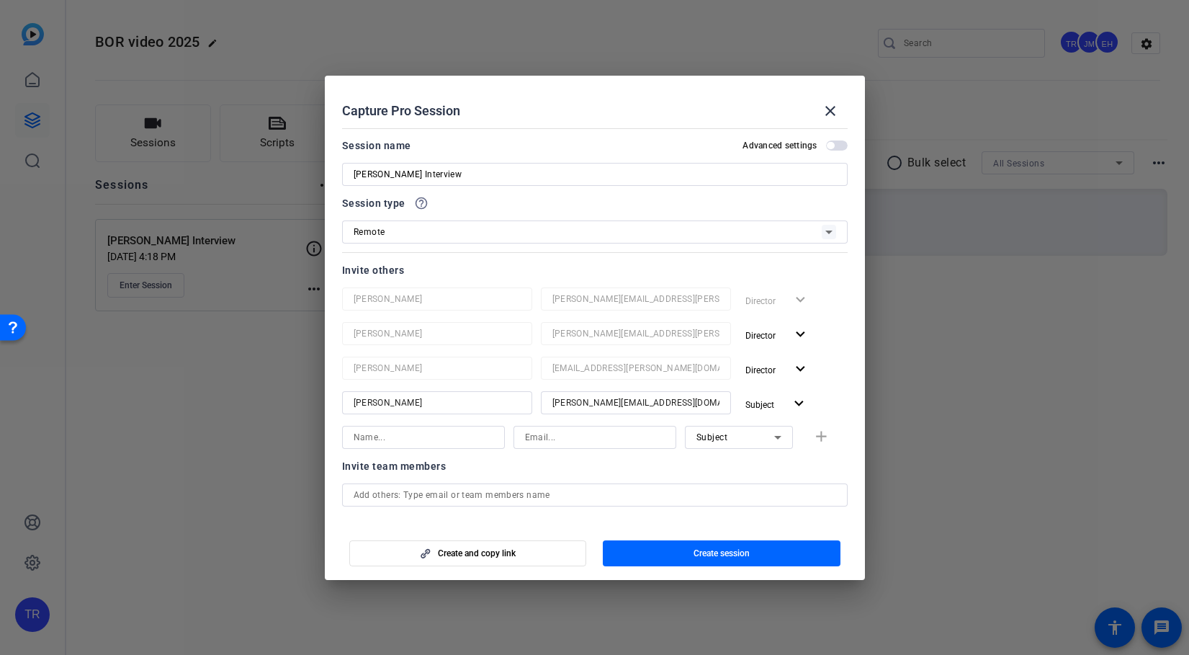
click at [433, 437] on input at bounding box center [424, 437] width 140 height 17
type input "[PERSON_NAME]"
click at [575, 437] on input at bounding box center [595, 437] width 140 height 17
type input "[EMAIL_ADDRESS][PERSON_NAME][DOMAIN_NAME]"
click at [733, 442] on div "Subject" at bounding box center [736, 437] width 78 height 18
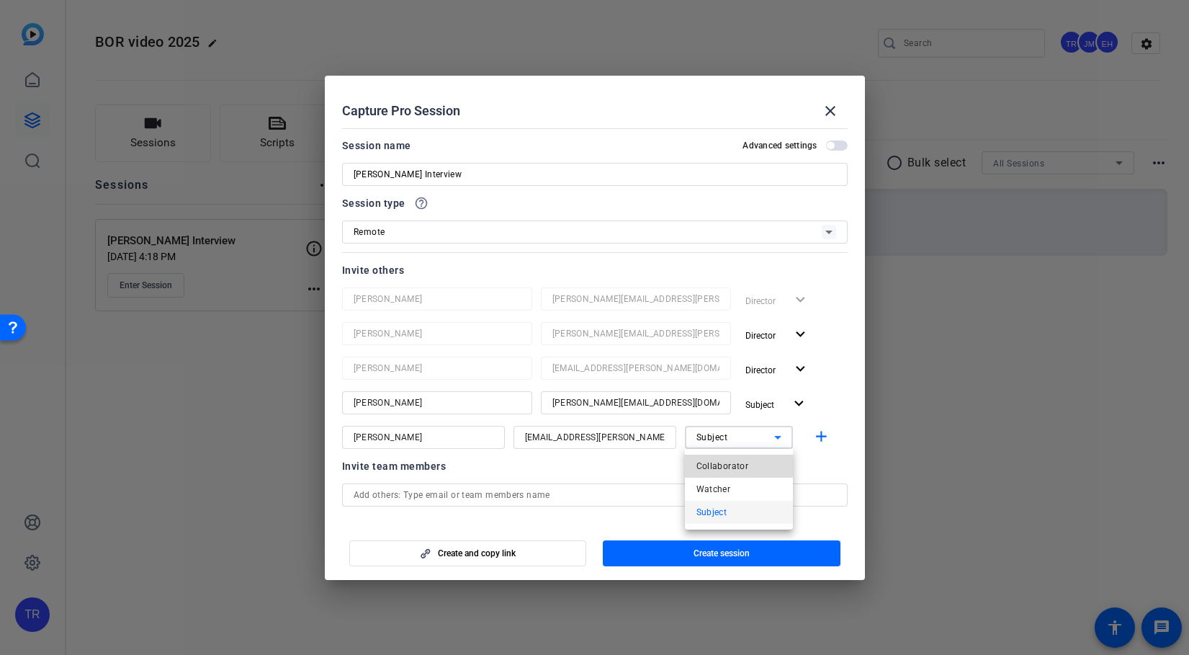
click at [731, 463] on span "Collaborator" at bounding box center [723, 465] width 53 height 17
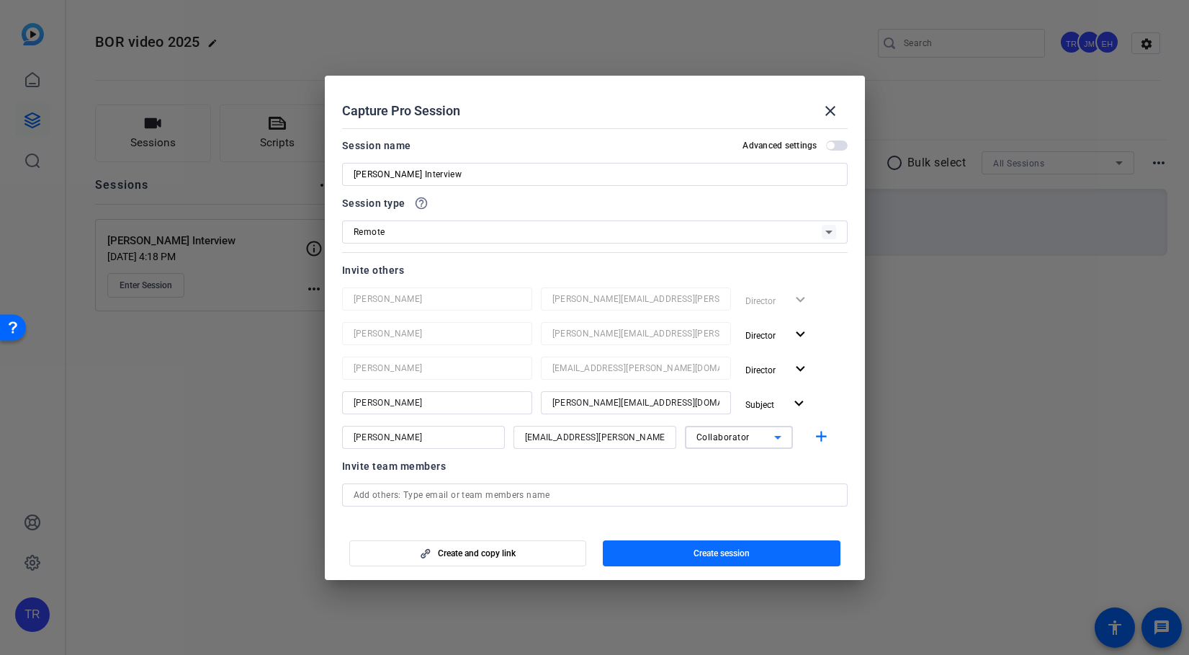
click at [682, 550] on span "button" at bounding box center [722, 553] width 238 height 35
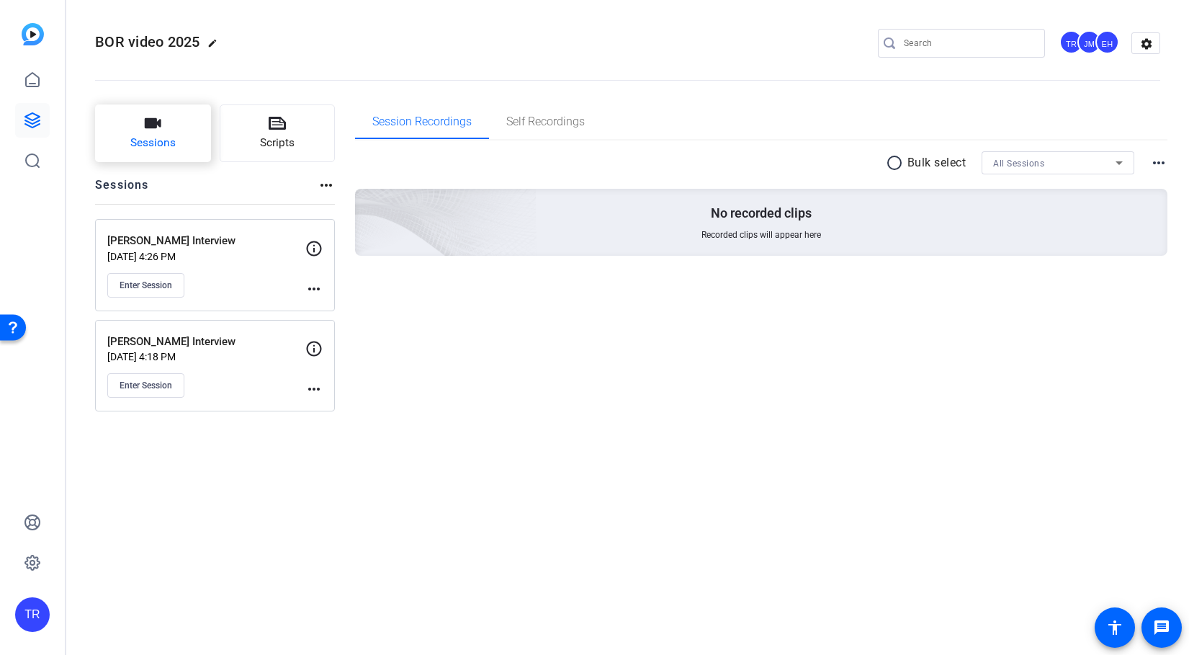
click at [138, 140] on span "Sessions" at bounding box center [152, 143] width 45 height 17
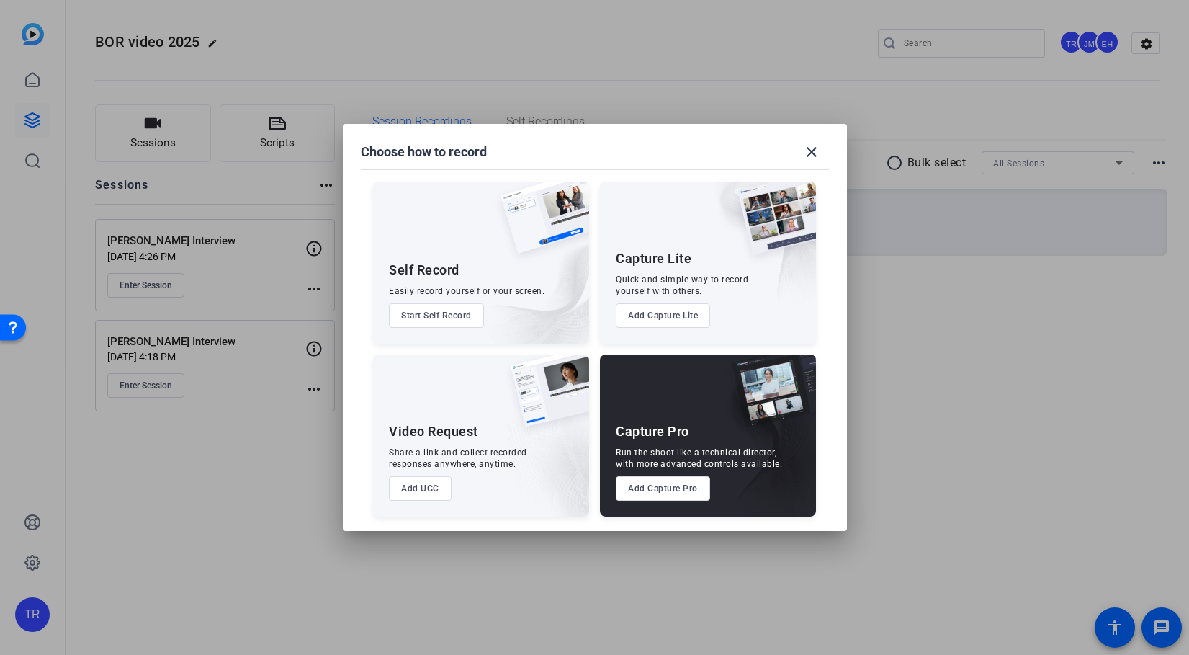
click at [655, 487] on button "Add Capture Pro" at bounding box center [663, 488] width 94 height 24
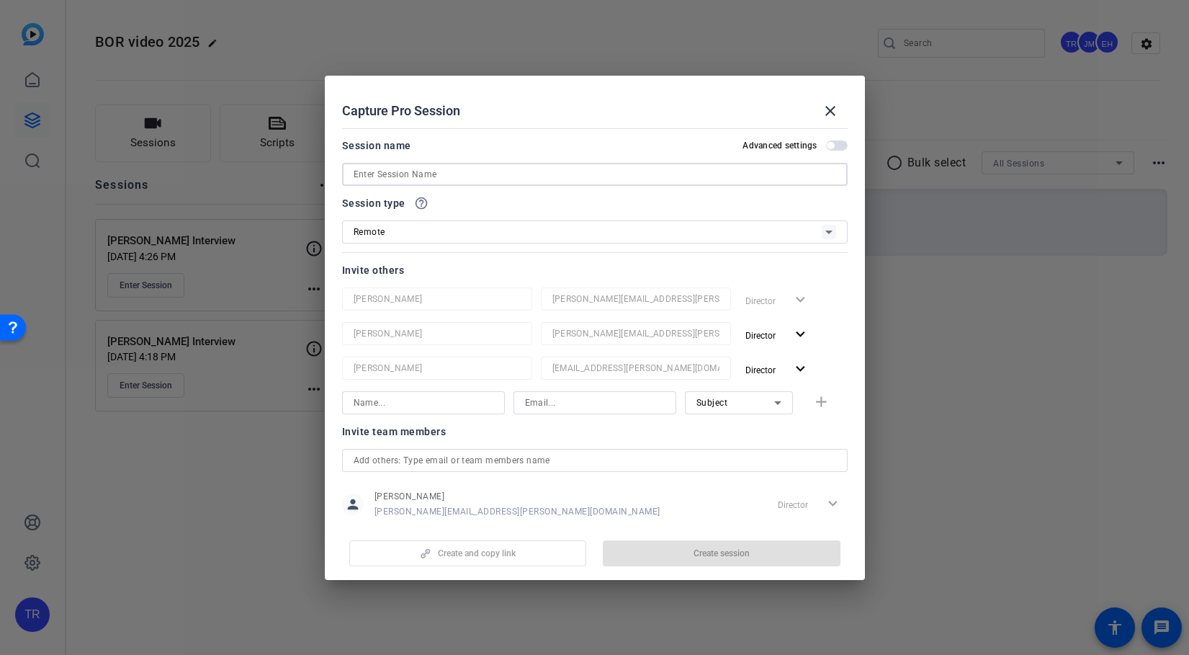
click at [468, 172] on input at bounding box center [595, 174] width 483 height 17
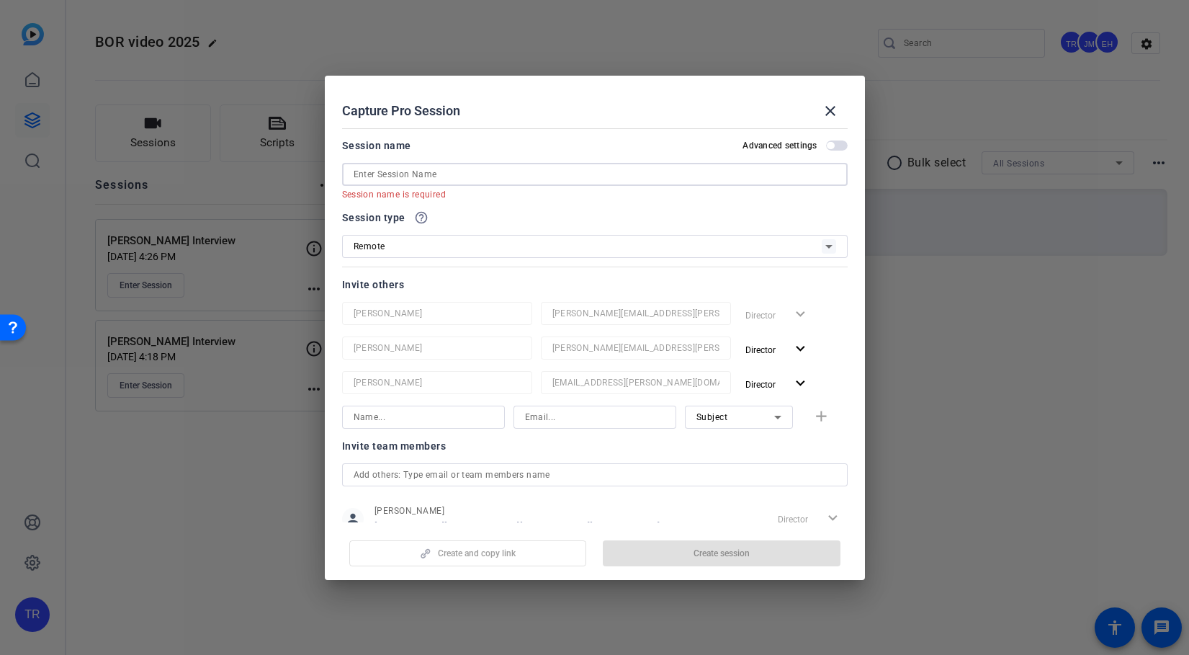
paste input "[PERSON_NAME]"
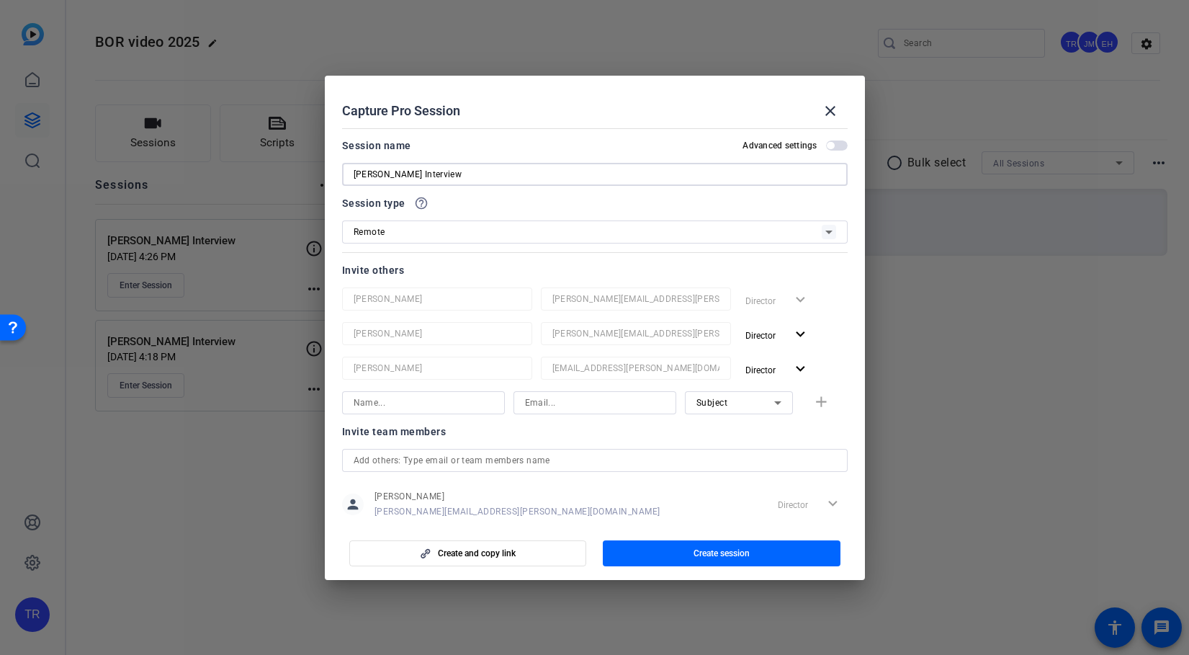
type input "[PERSON_NAME] Interview"
click at [427, 397] on input at bounding box center [424, 402] width 140 height 17
paste input "[PERSON_NAME]"
type input "[PERSON_NAME]"
click at [591, 401] on input at bounding box center [595, 402] width 140 height 17
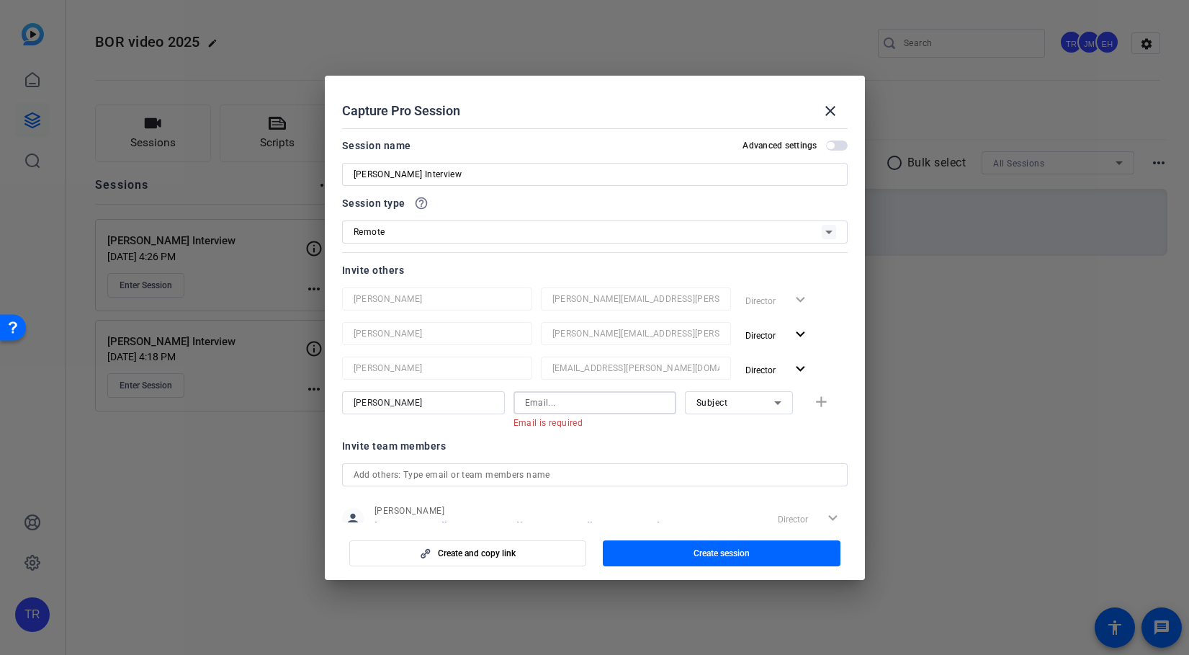
paste input "[PERSON_NAME][EMAIL_ADDRESS][PERSON_NAME][DOMAIN_NAME]"
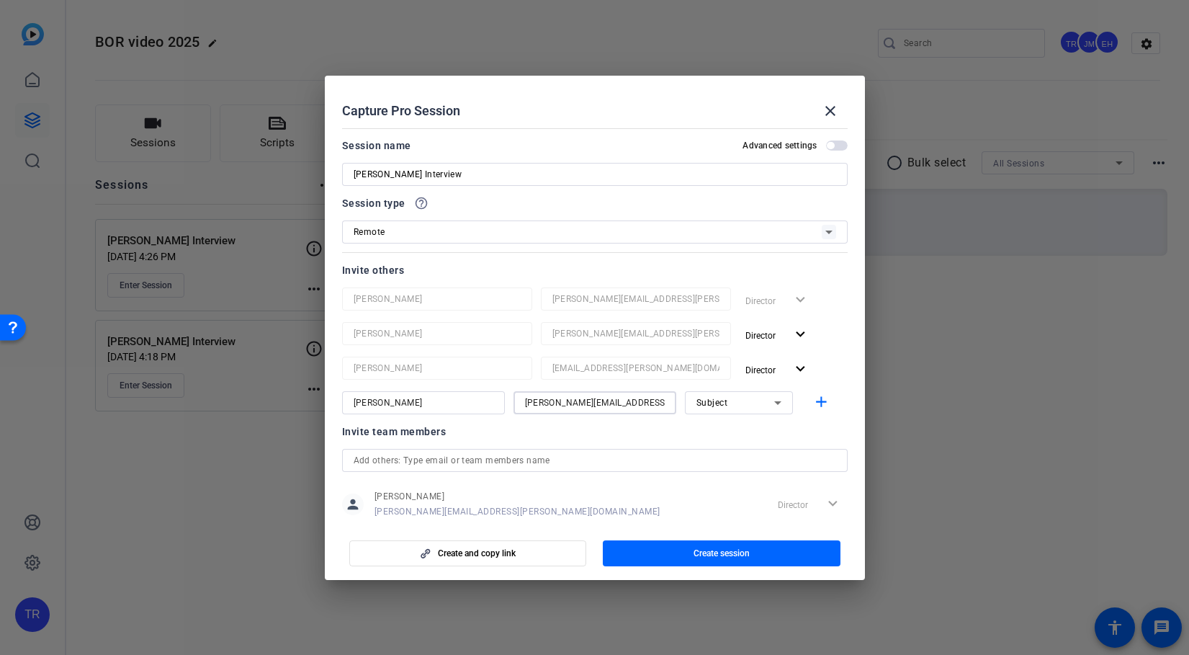
type input "[PERSON_NAME][EMAIL_ADDRESS][PERSON_NAME][DOMAIN_NAME]"
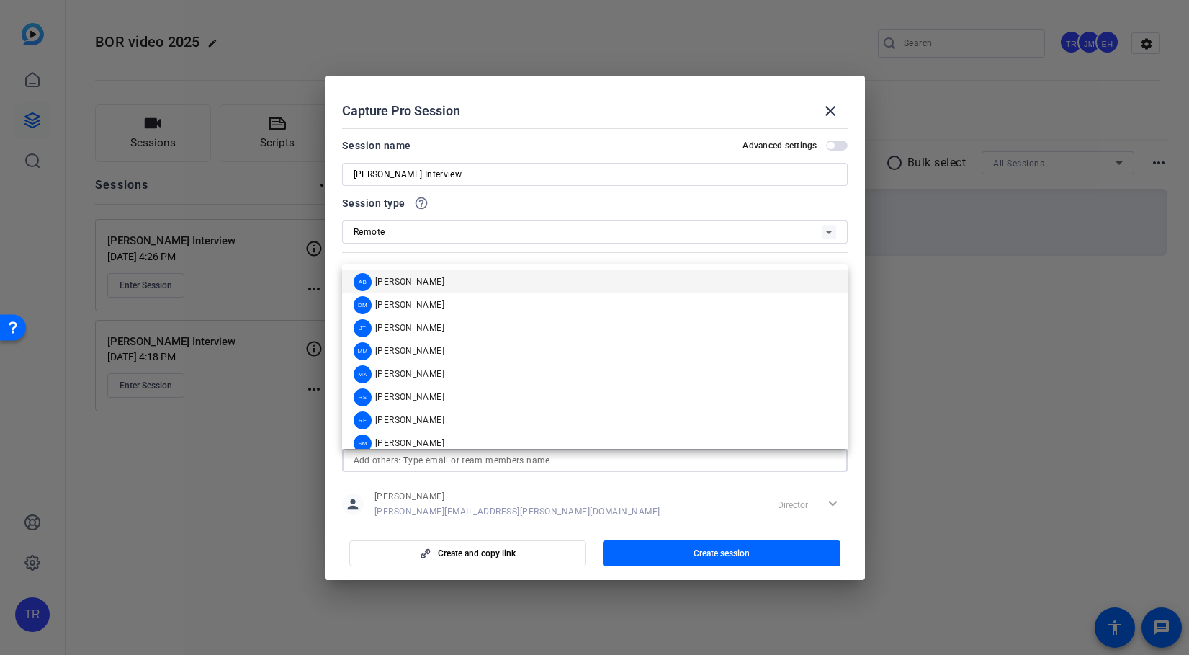
click at [570, 460] on input "text" at bounding box center [595, 460] width 483 height 17
click at [561, 519] on div "person [PERSON_NAME] [PERSON_NAME][EMAIL_ADDRESS][PERSON_NAME][DOMAIN_NAME] Dir…" at bounding box center [595, 504] width 506 height 36
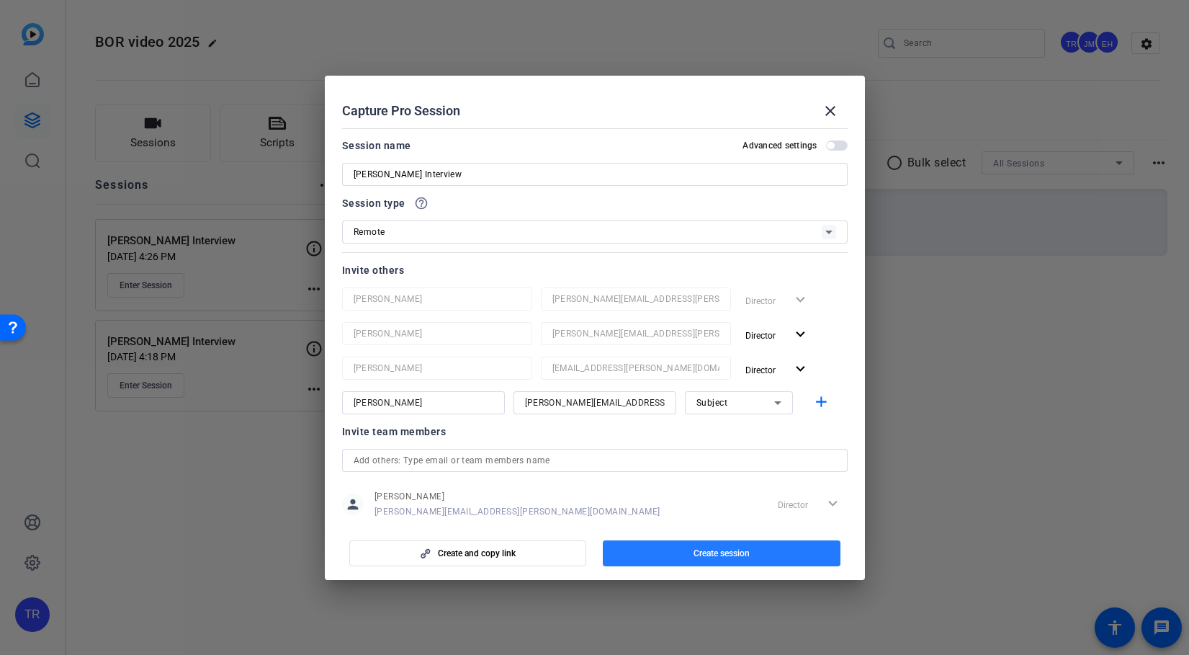
click at [751, 556] on span "button" at bounding box center [722, 553] width 238 height 35
